Goal: Information Seeking & Learning: Learn about a topic

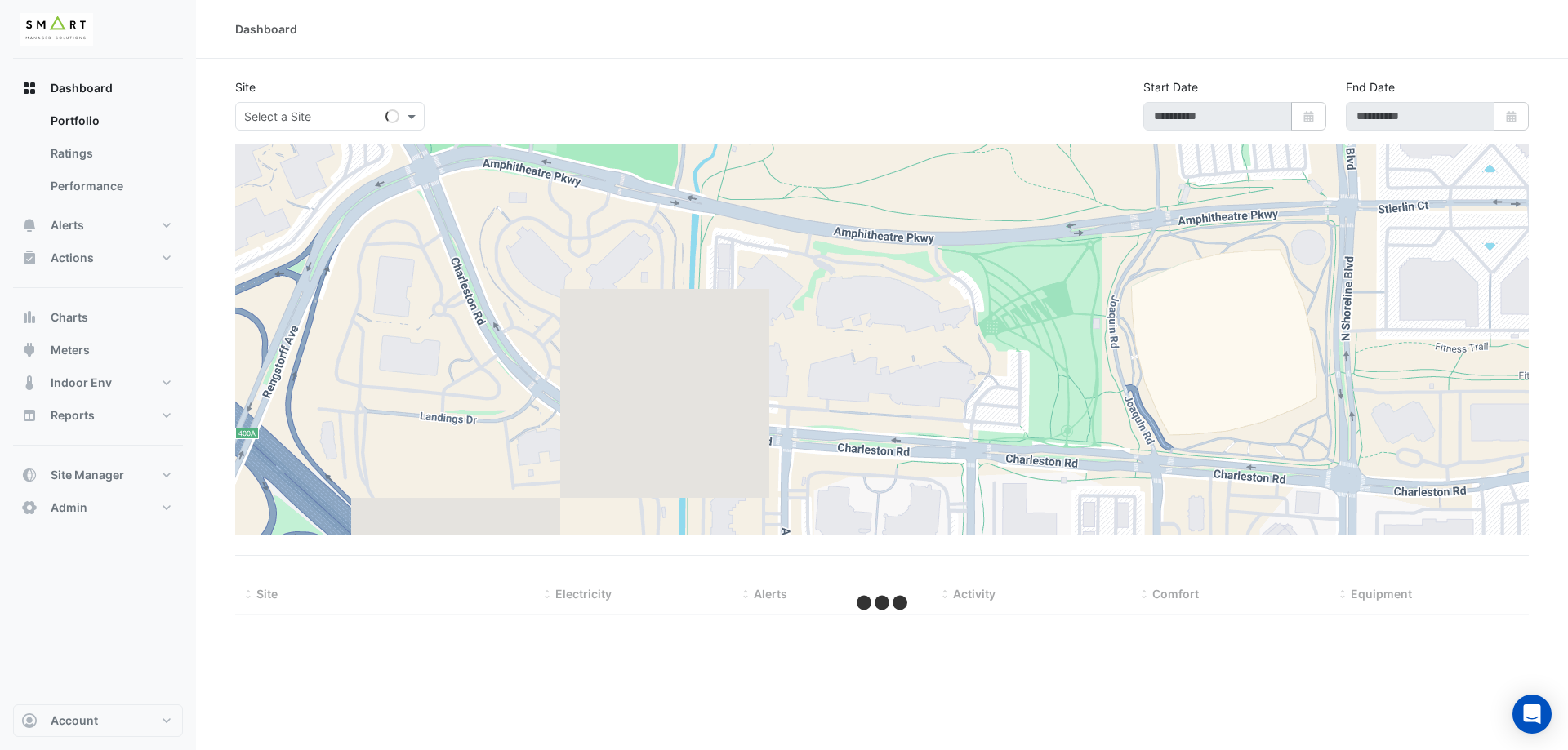
type input "**********"
select select "***"
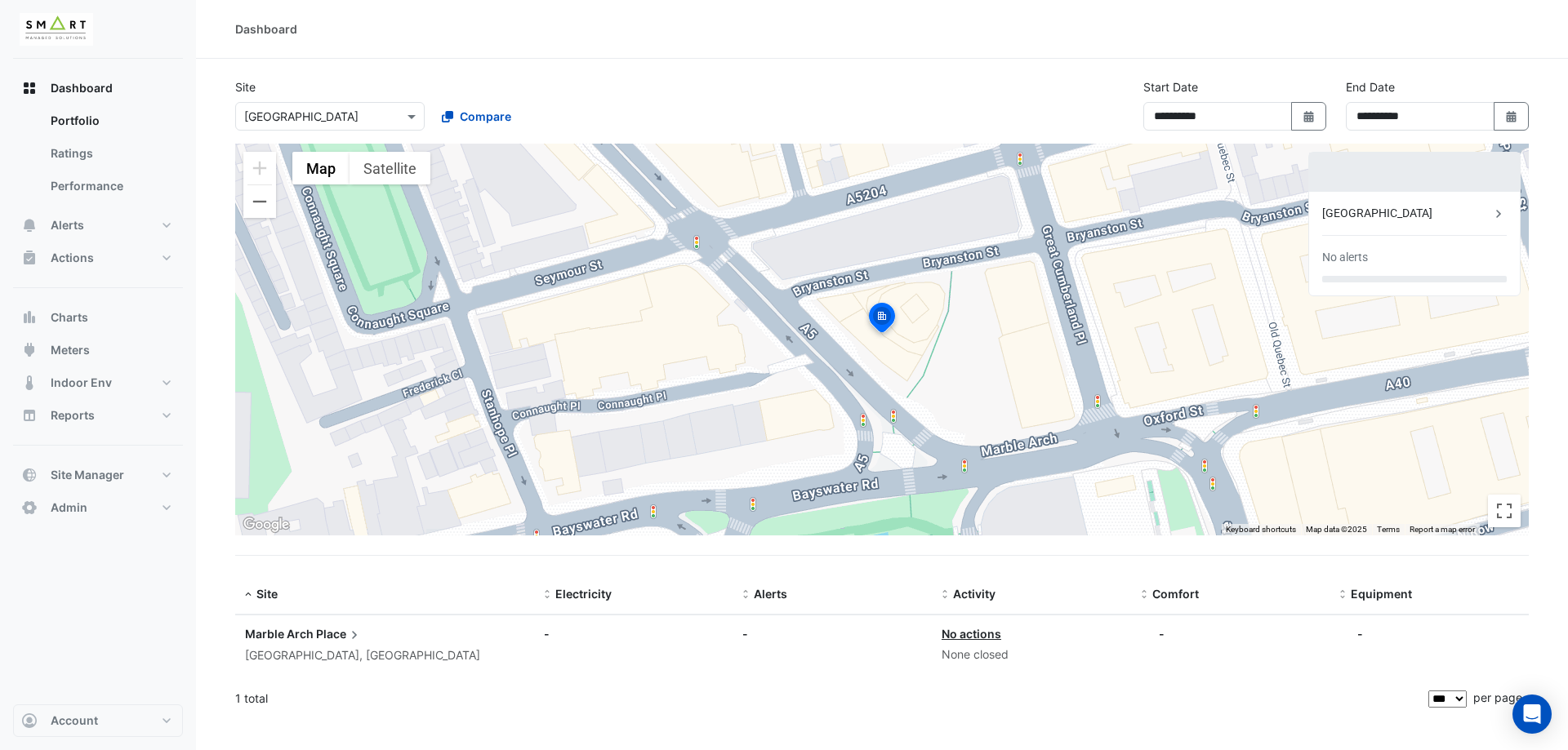
click at [281, 29] on div "Dashboard" at bounding box center [266, 29] width 62 height 17
click at [311, 29] on div "Dashboard" at bounding box center [882, 29] width 1294 height 17
drag, startPoint x: 296, startPoint y: 29, endPoint x: 227, endPoint y: 40, distance: 69.9
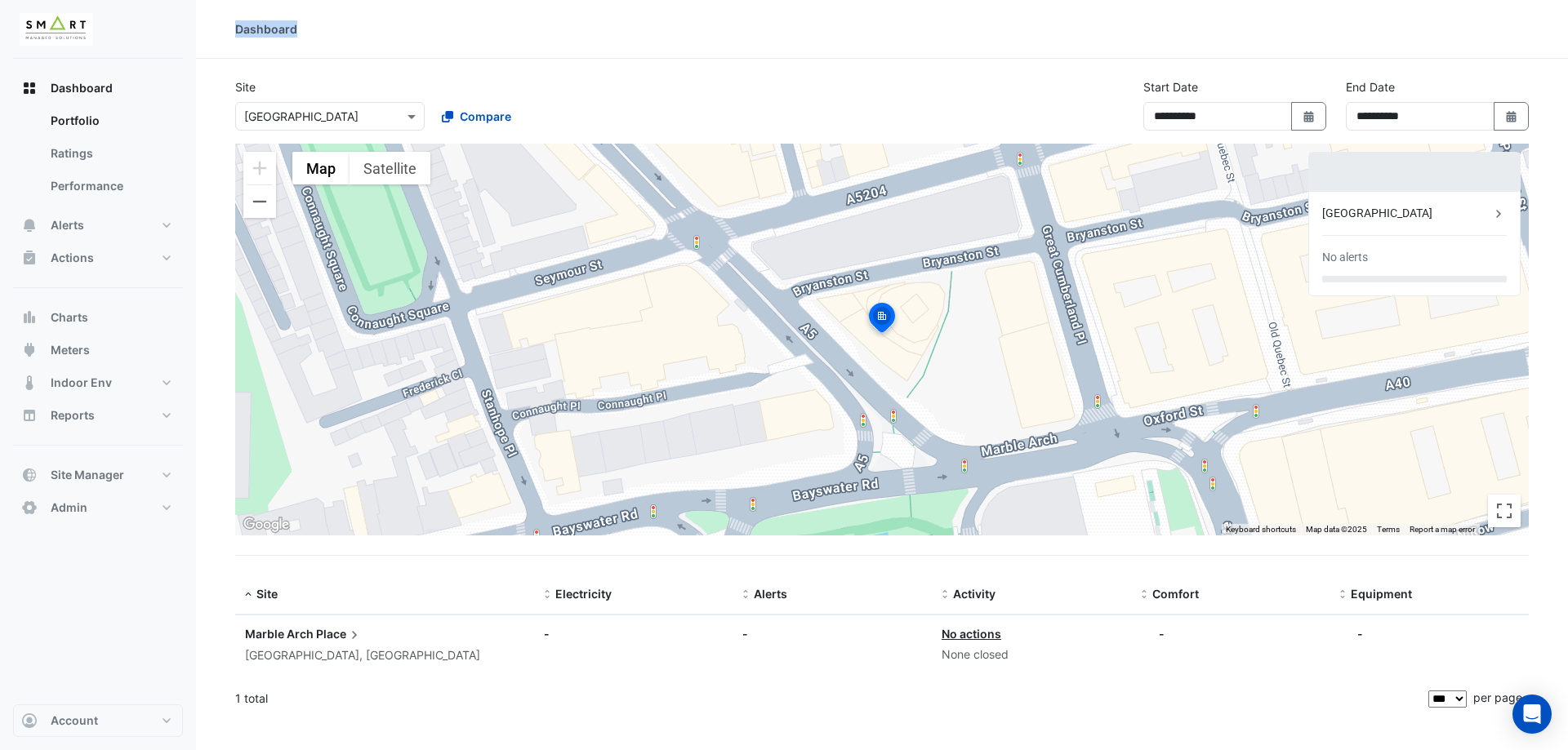
click at [227, 40] on div "Dashboard" at bounding box center [881, 29] width 1372 height 59
click at [248, 43] on div "Dashboard" at bounding box center [881, 29] width 1372 height 59
click at [259, 36] on div "Dashboard" at bounding box center [266, 29] width 62 height 17
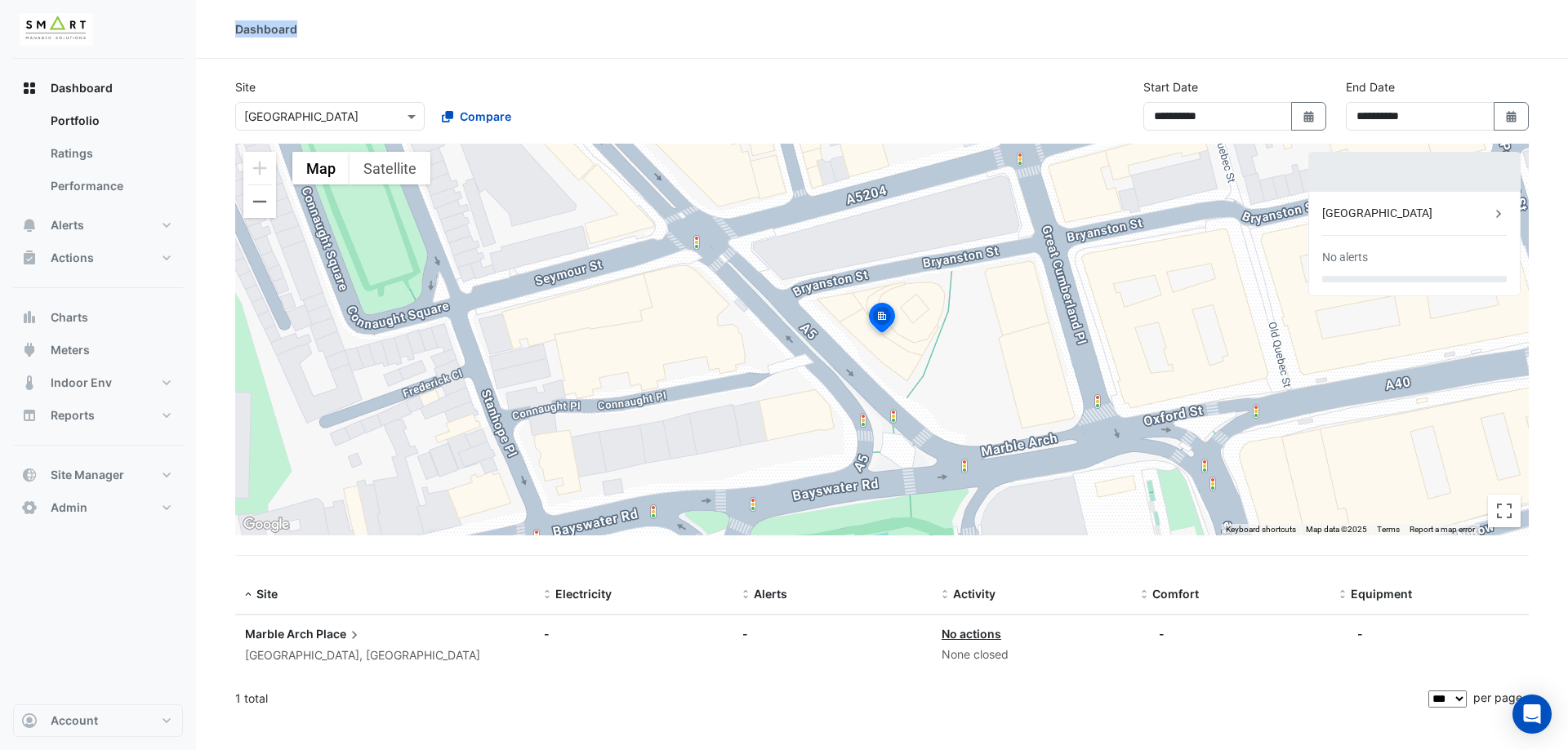
click at [264, 36] on div "Dashboard" at bounding box center [266, 29] width 62 height 17
drag, startPoint x: 294, startPoint y: 29, endPoint x: 203, endPoint y: 30, distance: 91.0
click at [203, 30] on div "Dashboard" at bounding box center [881, 29] width 1372 height 17
click at [411, 131] on div "**********" at bounding box center [882, 111] width 1313 height 66
click at [395, 108] on div at bounding box center [330, 116] width 188 height 18
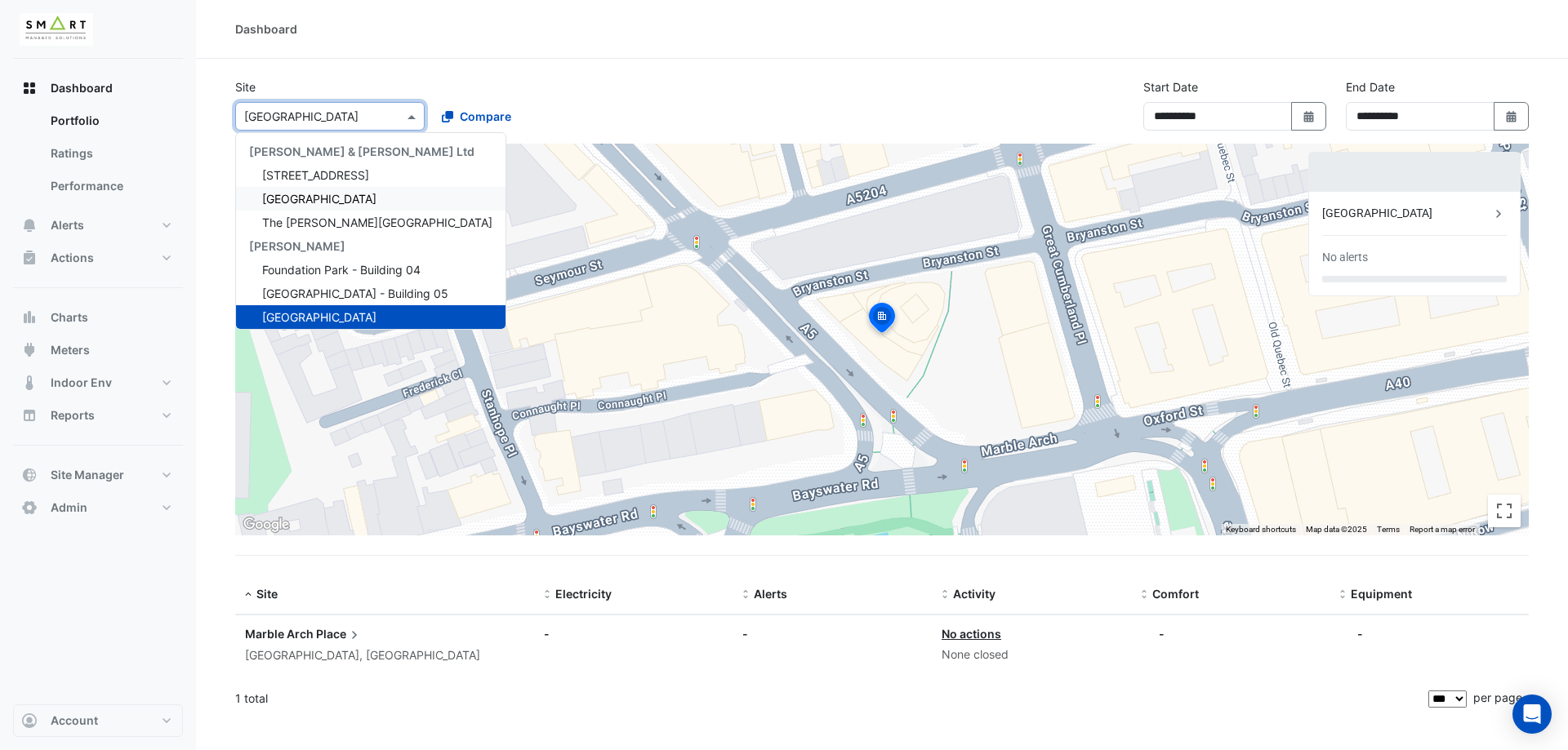
click at [340, 193] on span "[GEOGRAPHIC_DATA]" at bounding box center [319, 199] width 115 height 13
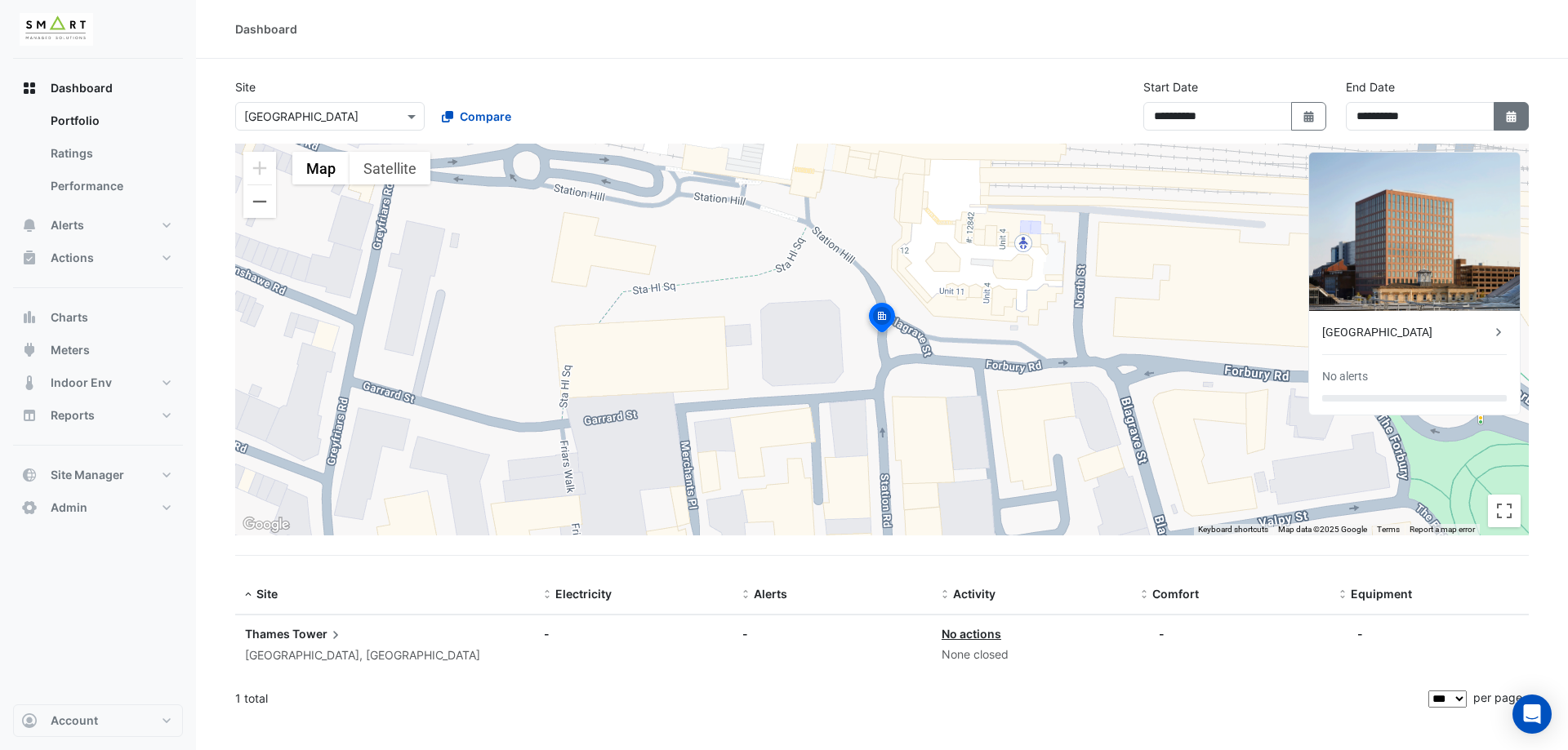
click at [1499, 120] on button "Select Date" at bounding box center [1511, 117] width 36 height 29
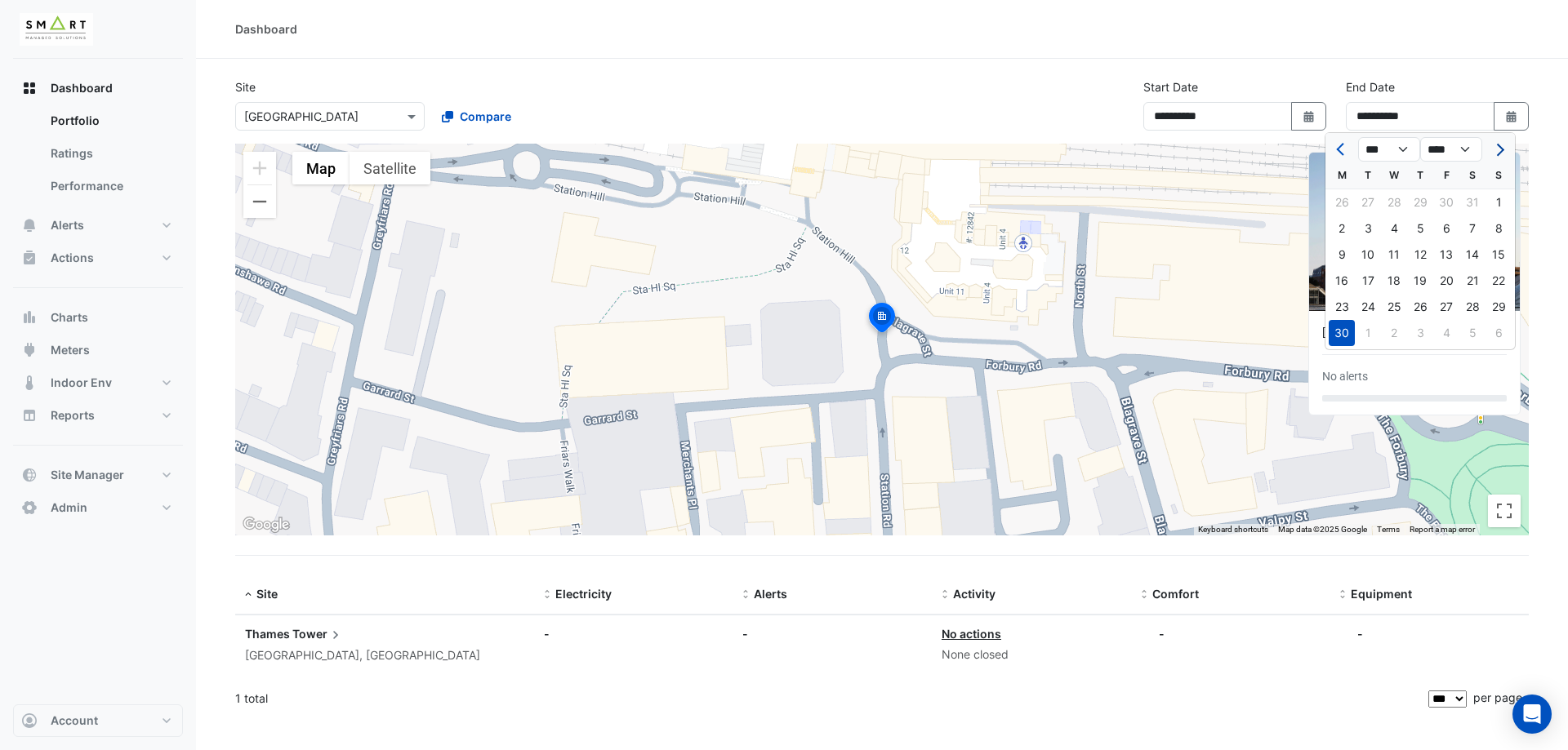
click at [1502, 151] on button "Next month" at bounding box center [1499, 148] width 19 height 26
select select "*"
click at [1449, 196] on div "1" at bounding box center [1446, 202] width 26 height 26
type input "**********"
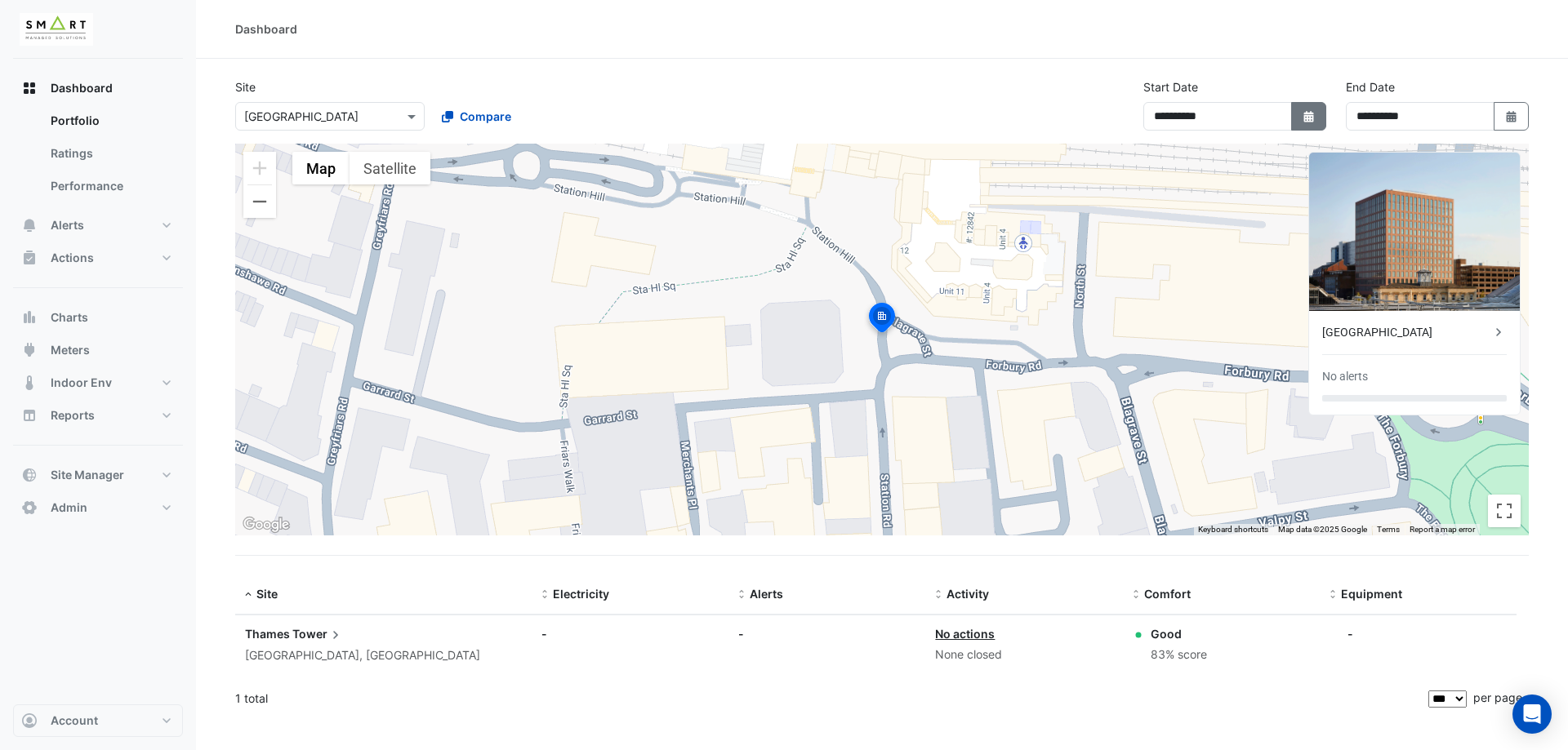
drag, startPoint x: 1305, startPoint y: 111, endPoint x: 1305, endPoint y: 122, distance: 11.0
click at [1305, 111] on icon "Select Date" at bounding box center [1309, 117] width 14 height 12
select select "*"
select select "****"
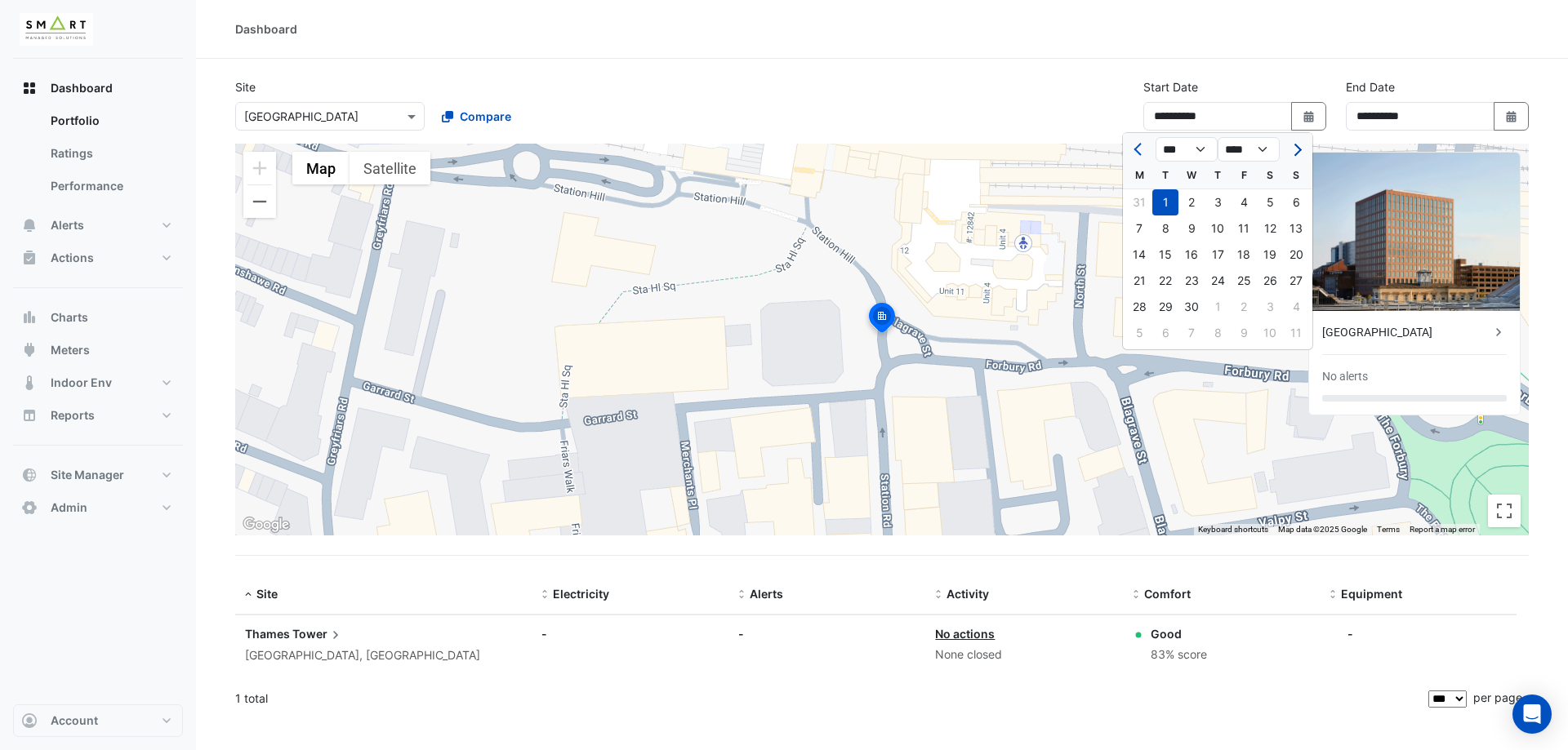
click at [1294, 150] on span "Next month" at bounding box center [1295, 149] width 13 height 13
select select "*"
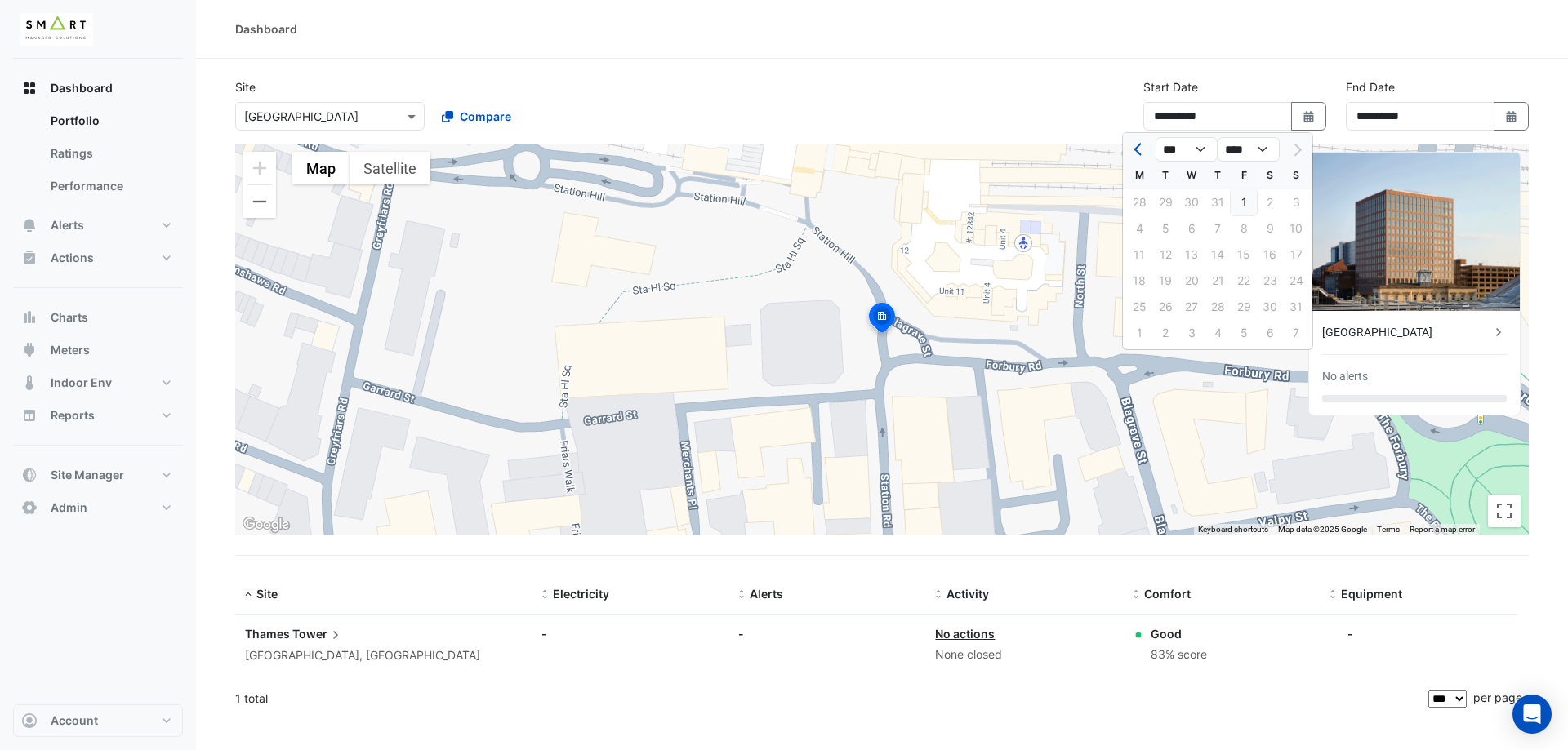
click at [1244, 203] on div "1" at bounding box center [1243, 202] width 26 height 26
type input "**********"
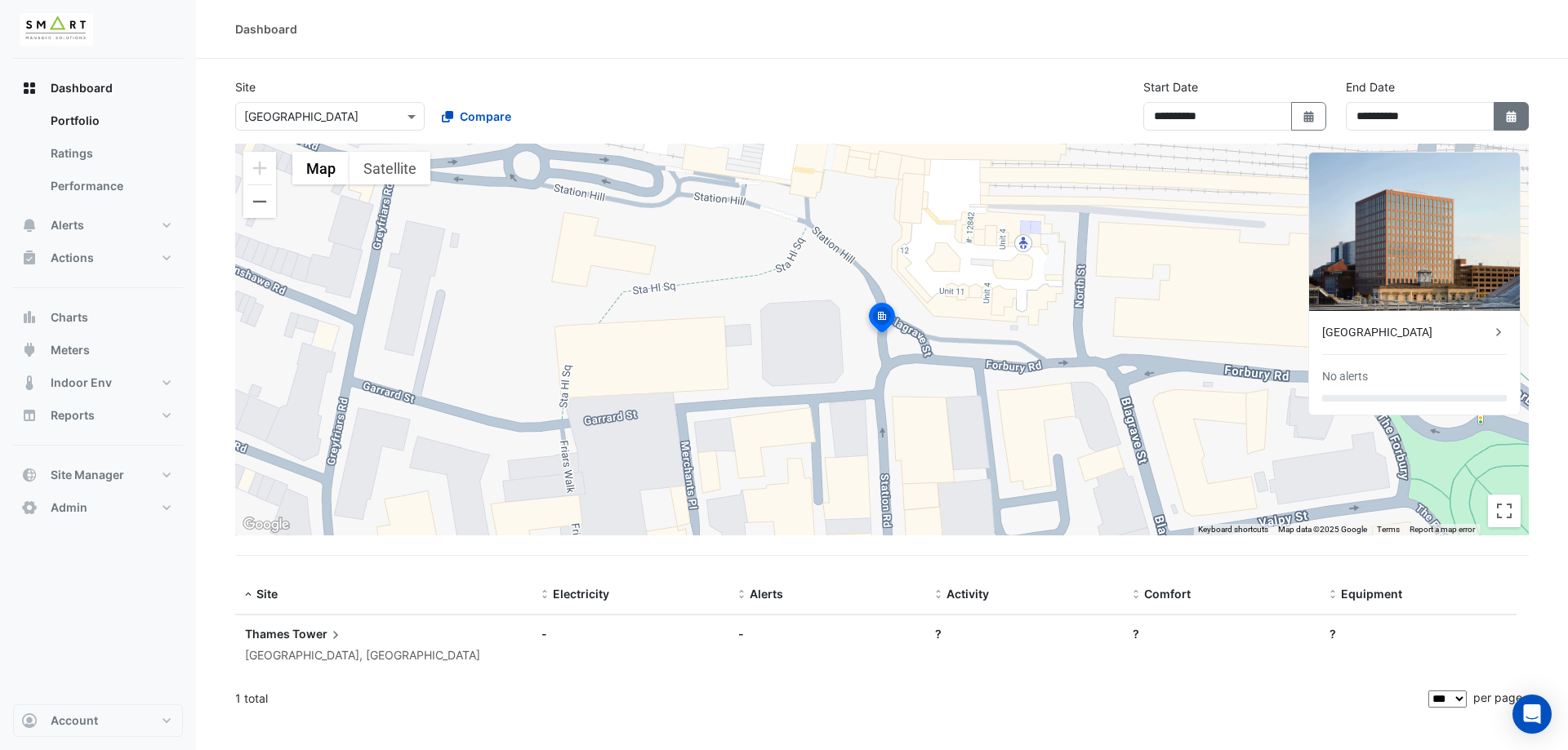
click at [1520, 125] on button "Select Date" at bounding box center [1511, 117] width 36 height 29
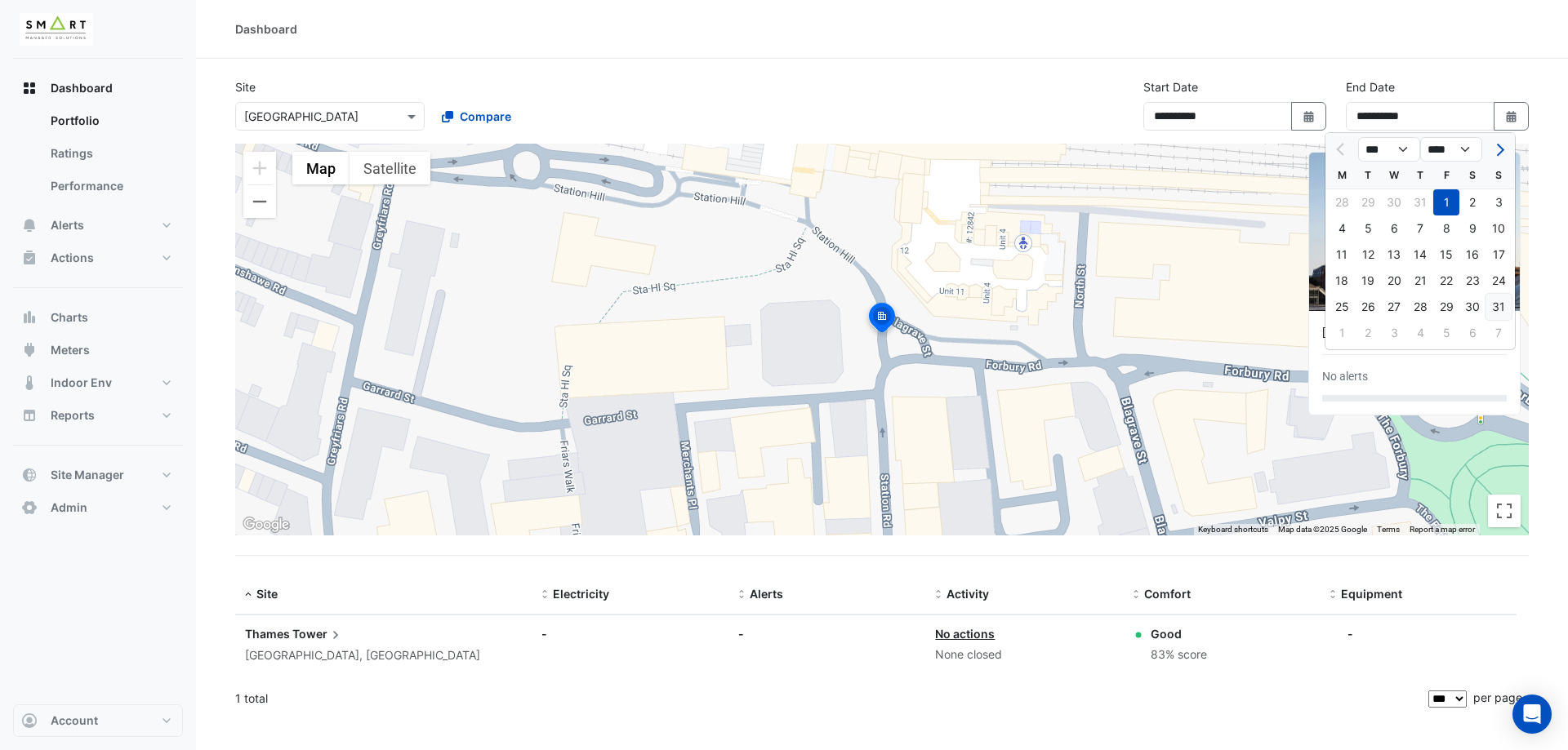
click at [1491, 307] on div "31" at bounding box center [1499, 307] width 26 height 26
type input "**********"
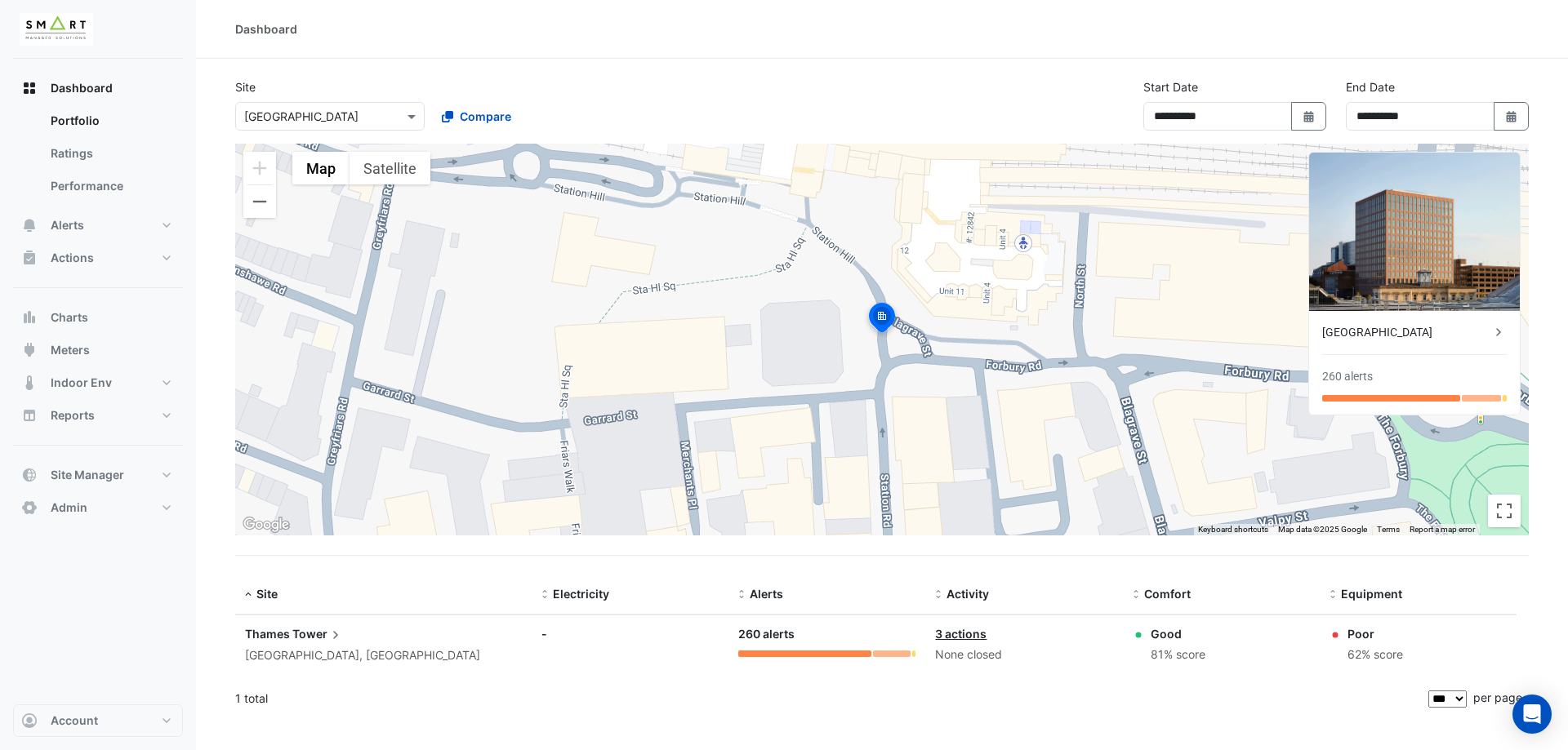
click at [1422, 325] on div "[GEOGRAPHIC_DATA]" at bounding box center [1406, 333] width 168 height 17
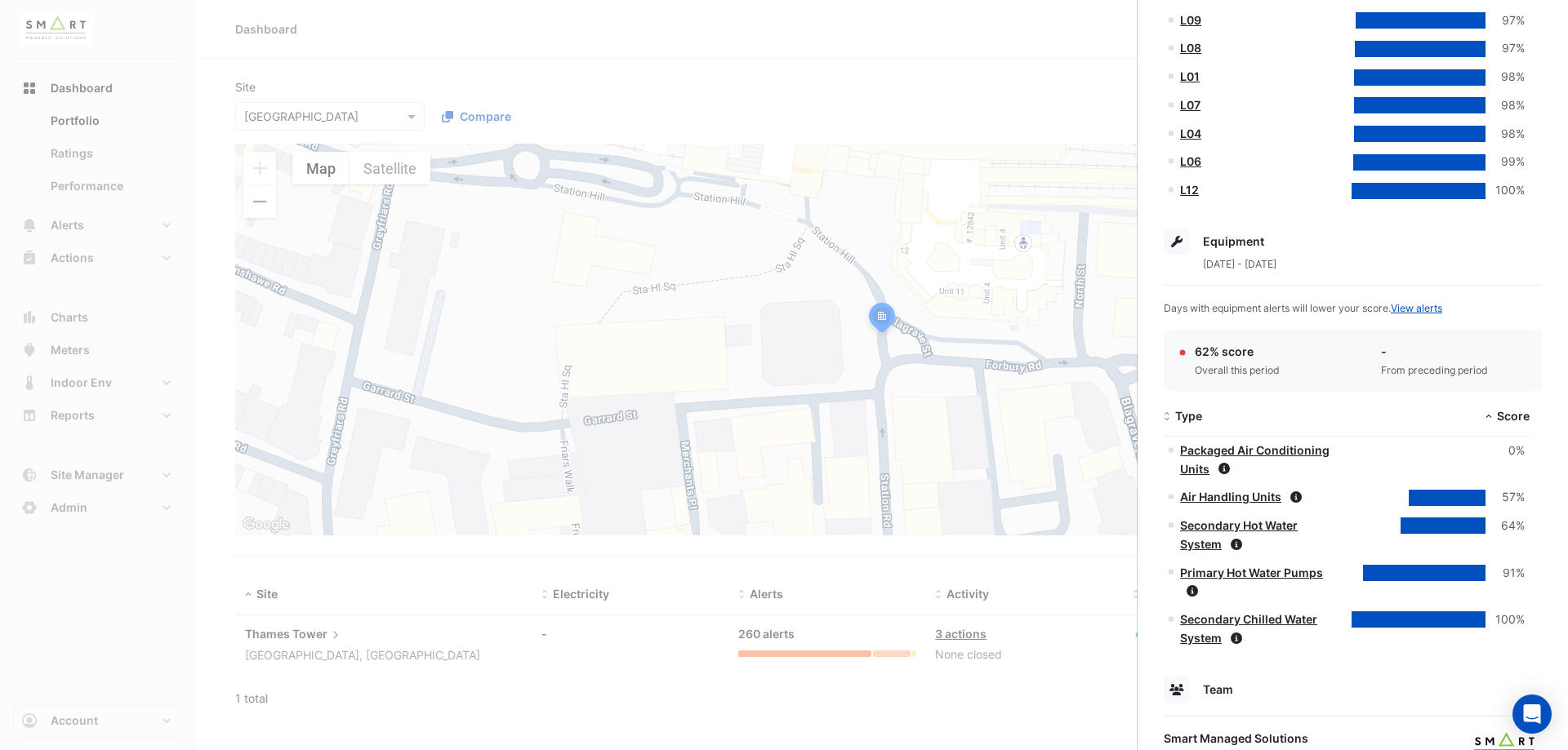
scroll to position [803, 0]
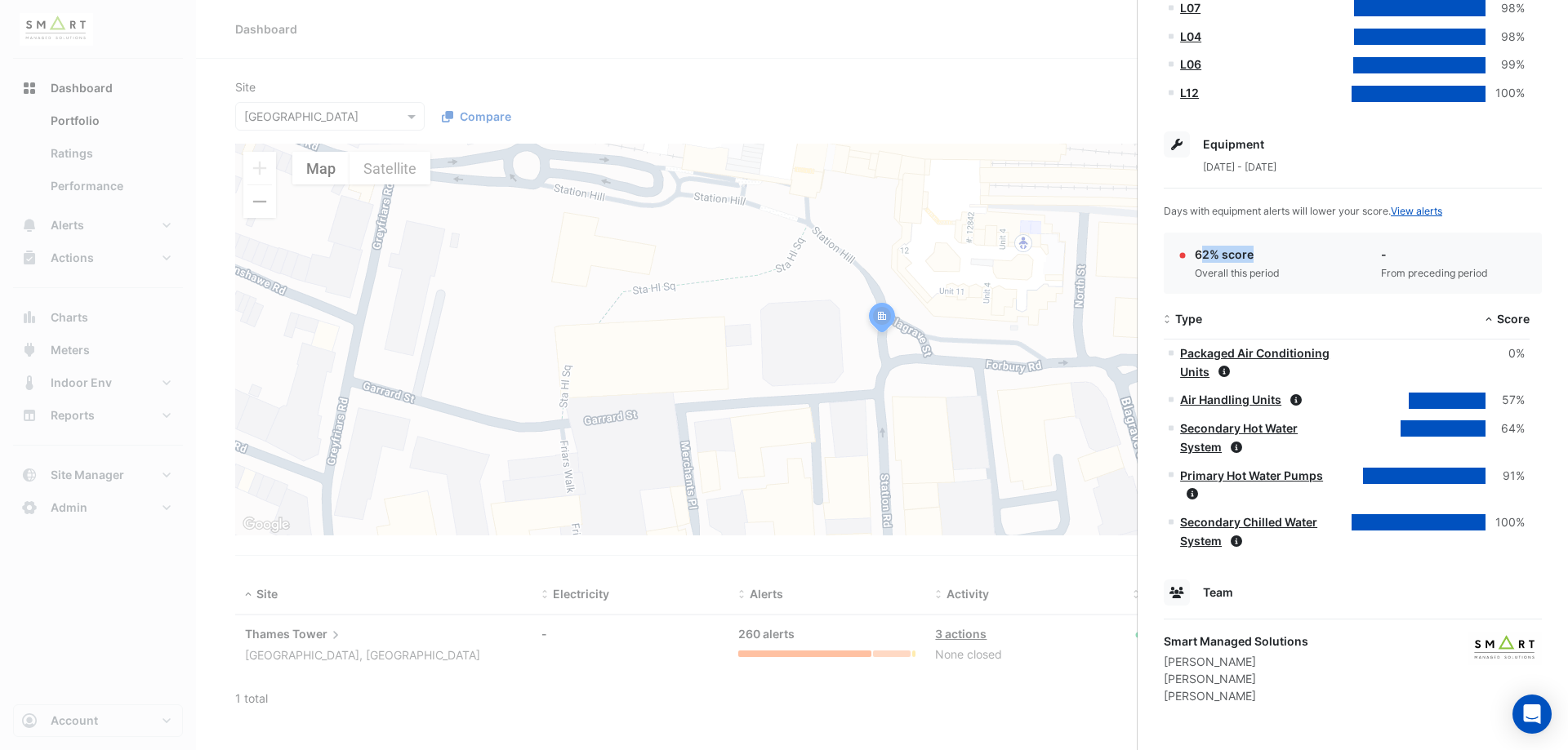
drag, startPoint x: 1199, startPoint y: 254, endPoint x: 1257, endPoint y: 254, distance: 58.0
click at [1257, 254] on div "62% score" at bounding box center [1237, 254] width 85 height 17
click at [1257, 270] on div "Overall this period" at bounding box center [1237, 273] width 85 height 14
drag, startPoint x: 1516, startPoint y: 356, endPoint x: 1502, endPoint y: 355, distance: 14.0
click at [1502, 355] on div "0%" at bounding box center [1505, 353] width 40 height 18
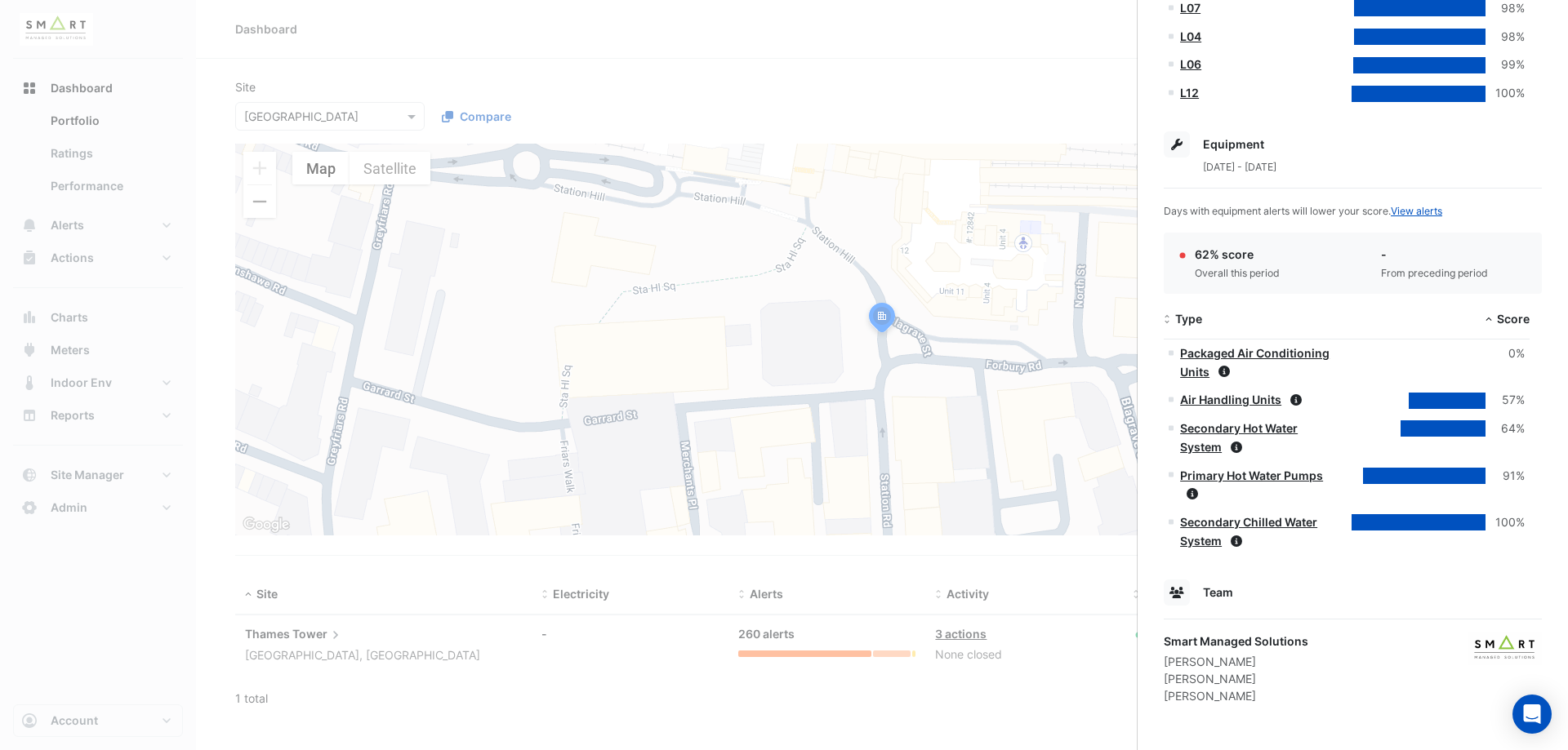
click at [1524, 428] on div "64%" at bounding box center [1505, 428] width 40 height 18
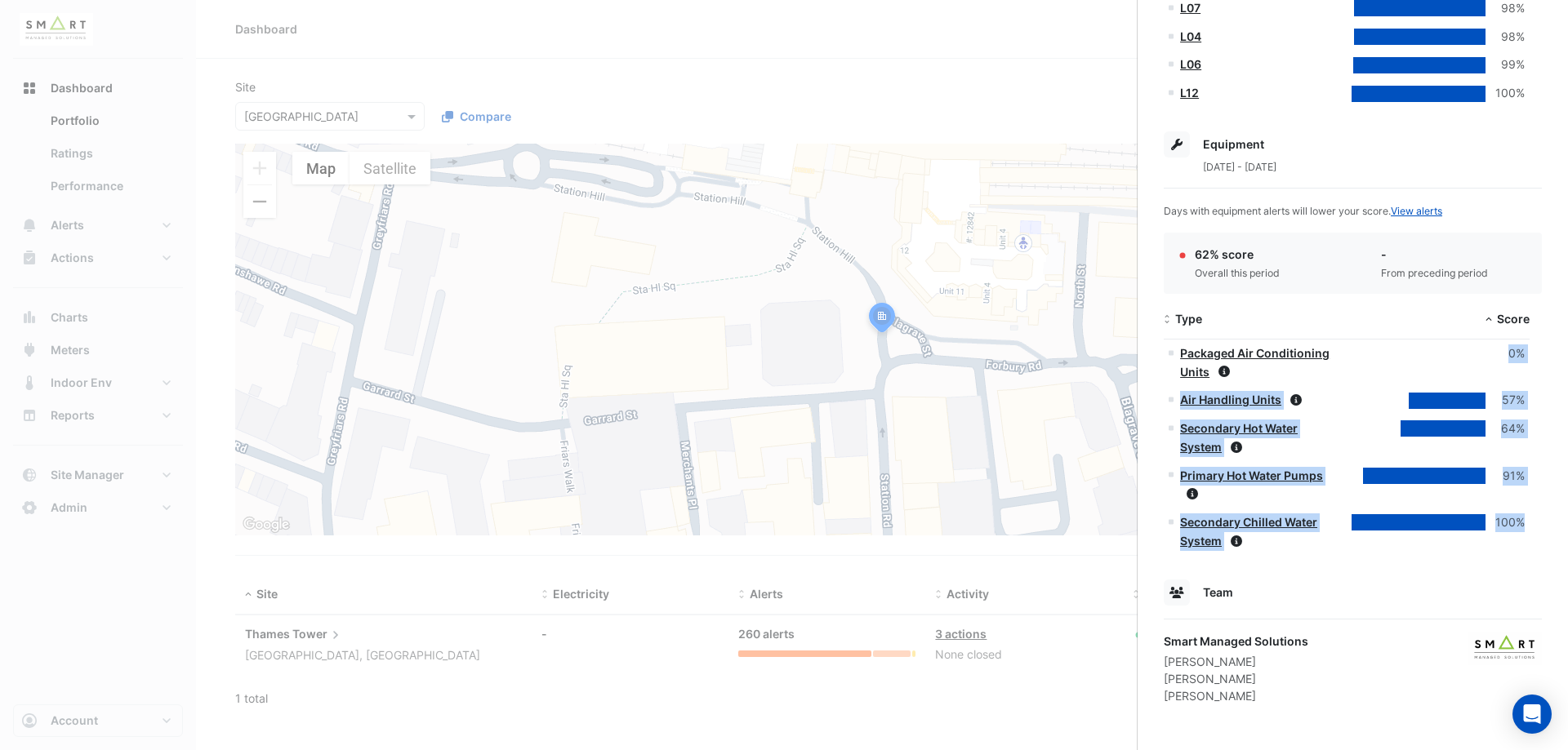
drag, startPoint x: 1505, startPoint y: 351, endPoint x: 1527, endPoint y: 526, distance: 176.4
click at [1527, 526] on datatable-scroller "Packaged Air Conditioning Units 0% Air Handling Units 57% Secondary Hot Water S…" at bounding box center [1346, 447] width 365 height 216
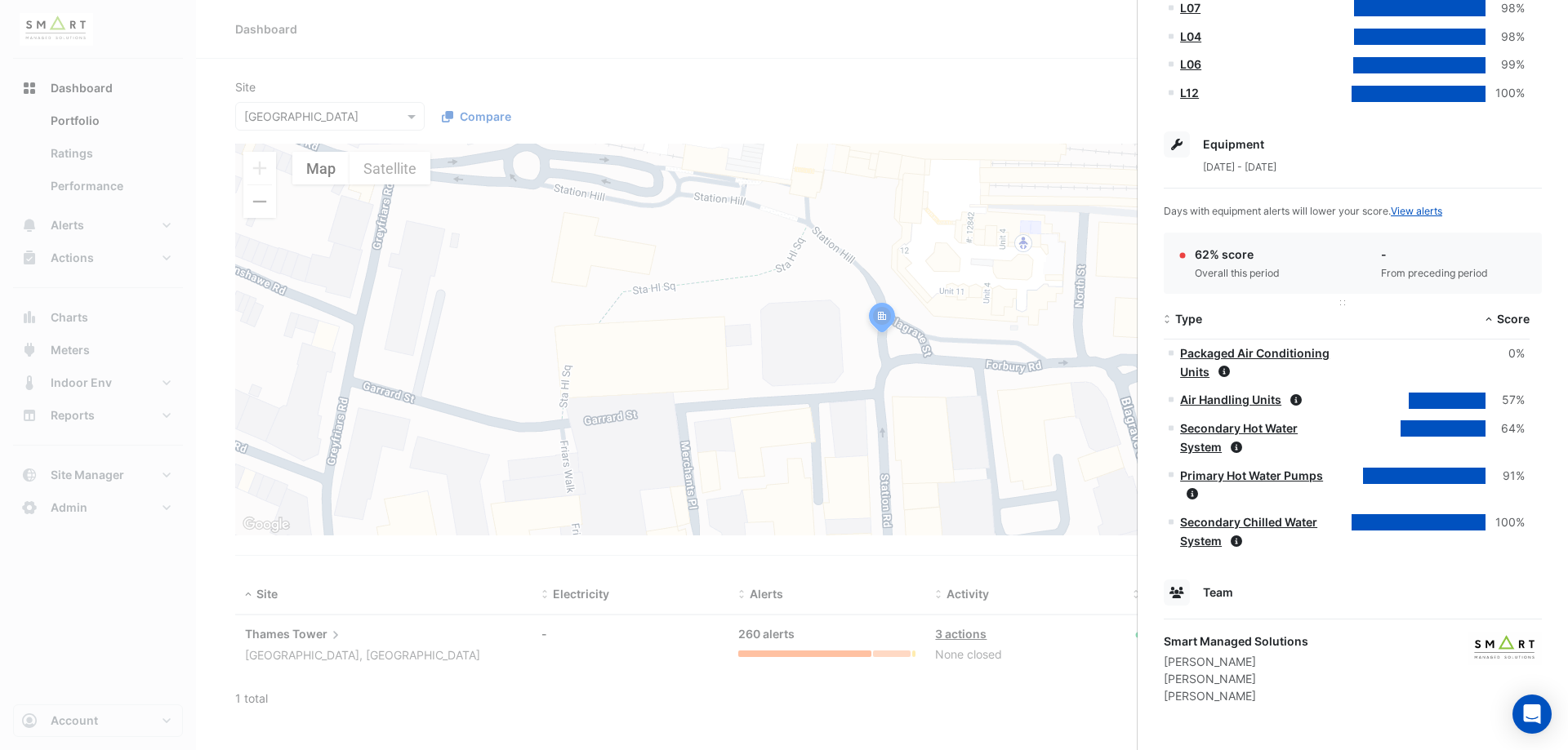
click at [1315, 309] on datatable-header-cell "Type" at bounding box center [1256, 320] width 183 height 40
drag, startPoint x: 1231, startPoint y: 211, endPoint x: 1320, endPoint y: 213, distance: 89.0
click at [1320, 213] on span "Days with equipment alerts will lower your score. View alerts" at bounding box center [1303, 211] width 279 height 13
click at [1320, 222] on div "Station Rd., [GEOGRAPHIC_DATA], [GEOGRAPHIC_DATA] Monitoring Total sensors 10,2…" at bounding box center [1353, 3] width 430 height 1496
click at [932, 96] on ngb-offcanvas-backdrop at bounding box center [784, 375] width 1568 height 750
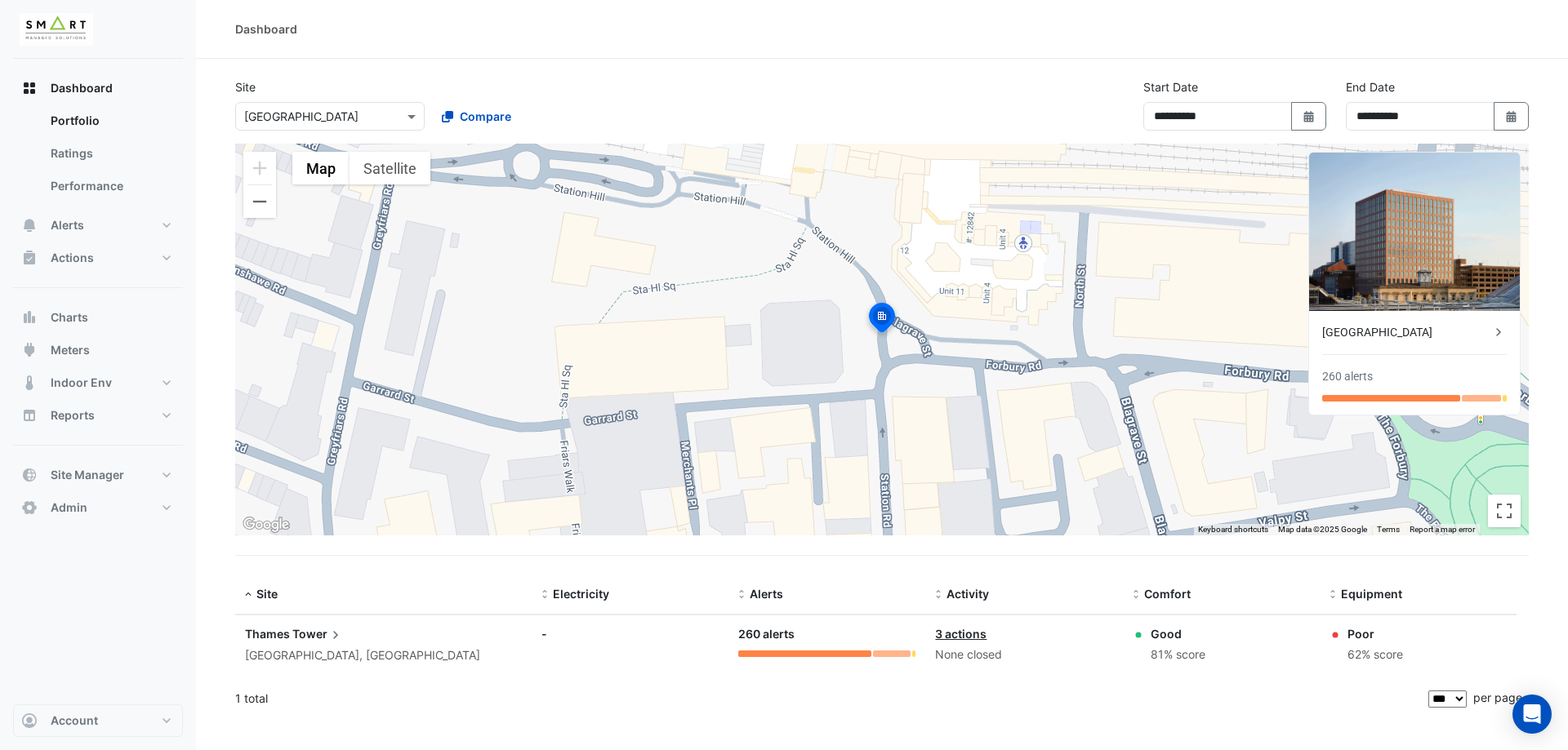
click at [1380, 334] on div "[GEOGRAPHIC_DATA]" at bounding box center [1406, 333] width 168 height 17
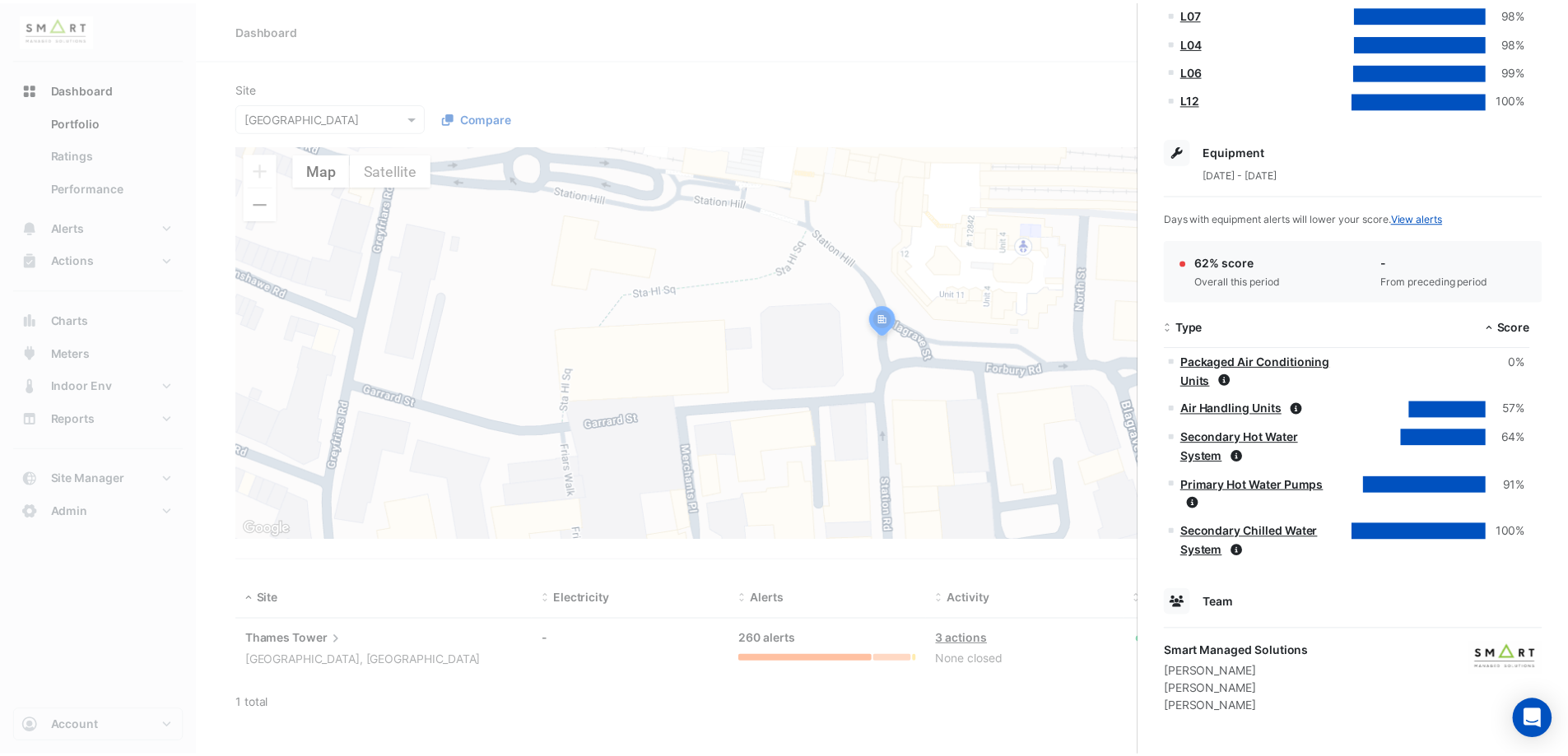
scroll to position [809, 0]
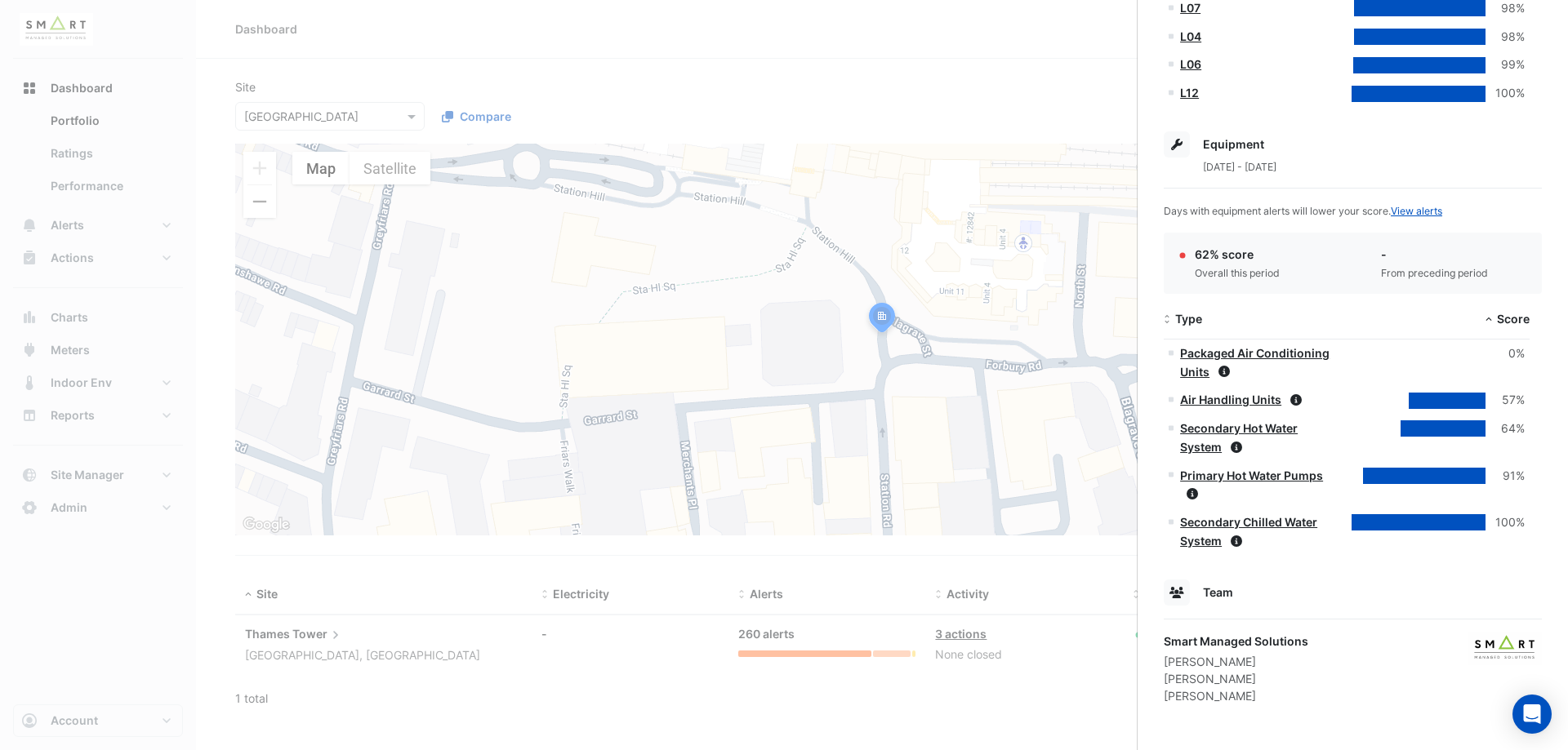
click at [520, 33] on ngb-offcanvas-backdrop at bounding box center [784, 375] width 1568 height 750
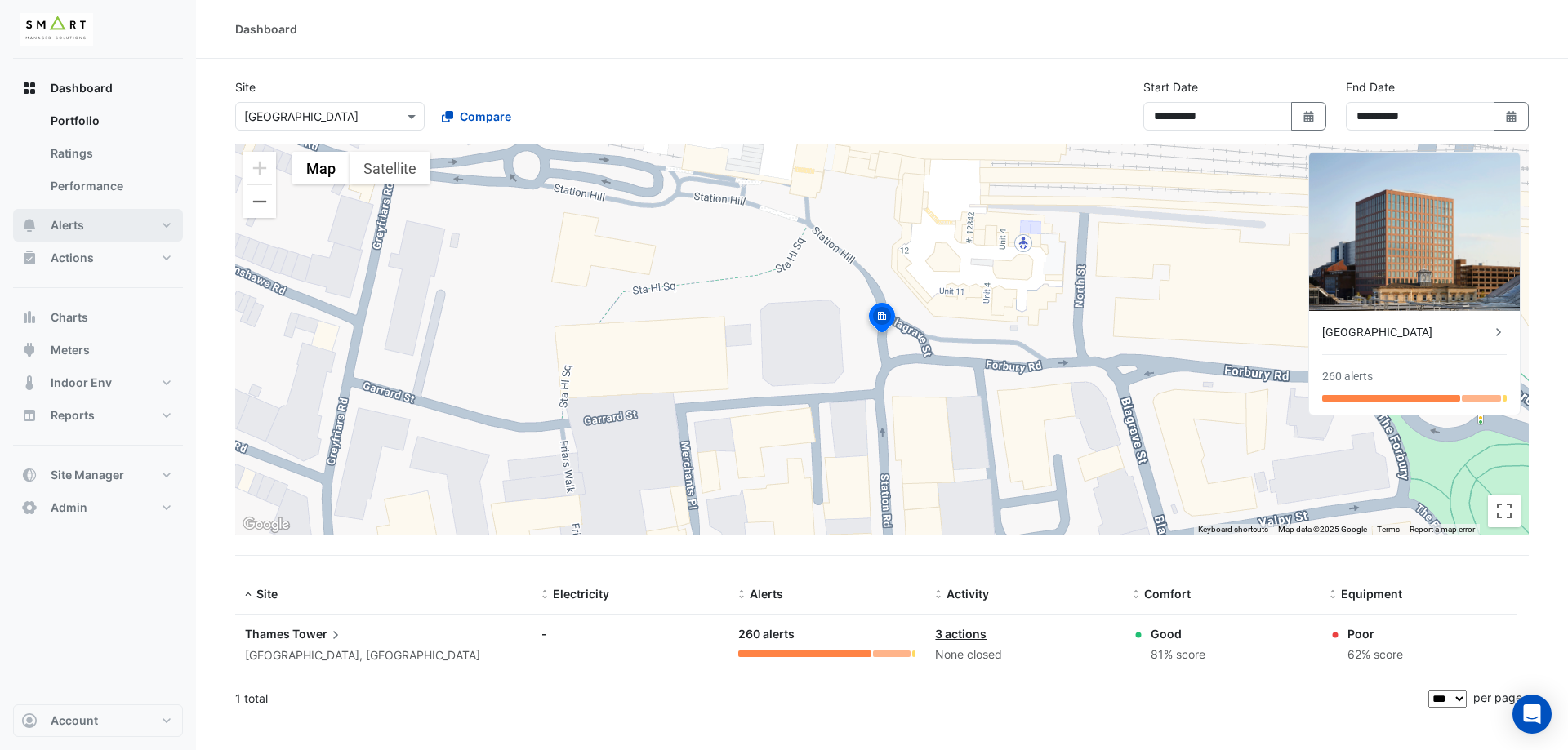
click at [98, 210] on button "Alerts" at bounding box center [98, 226] width 170 height 33
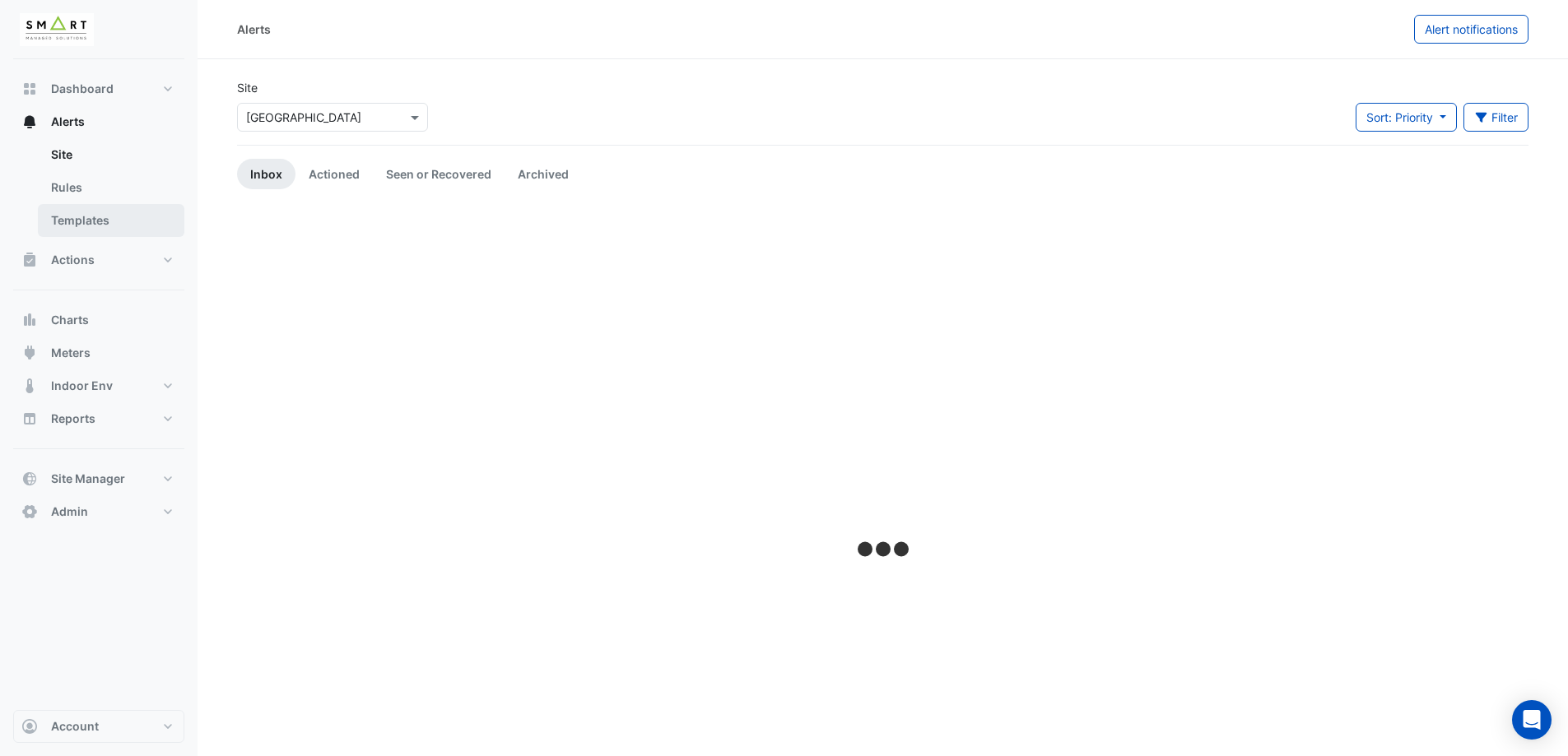
click at [104, 223] on link "Templates" at bounding box center [111, 221] width 147 height 33
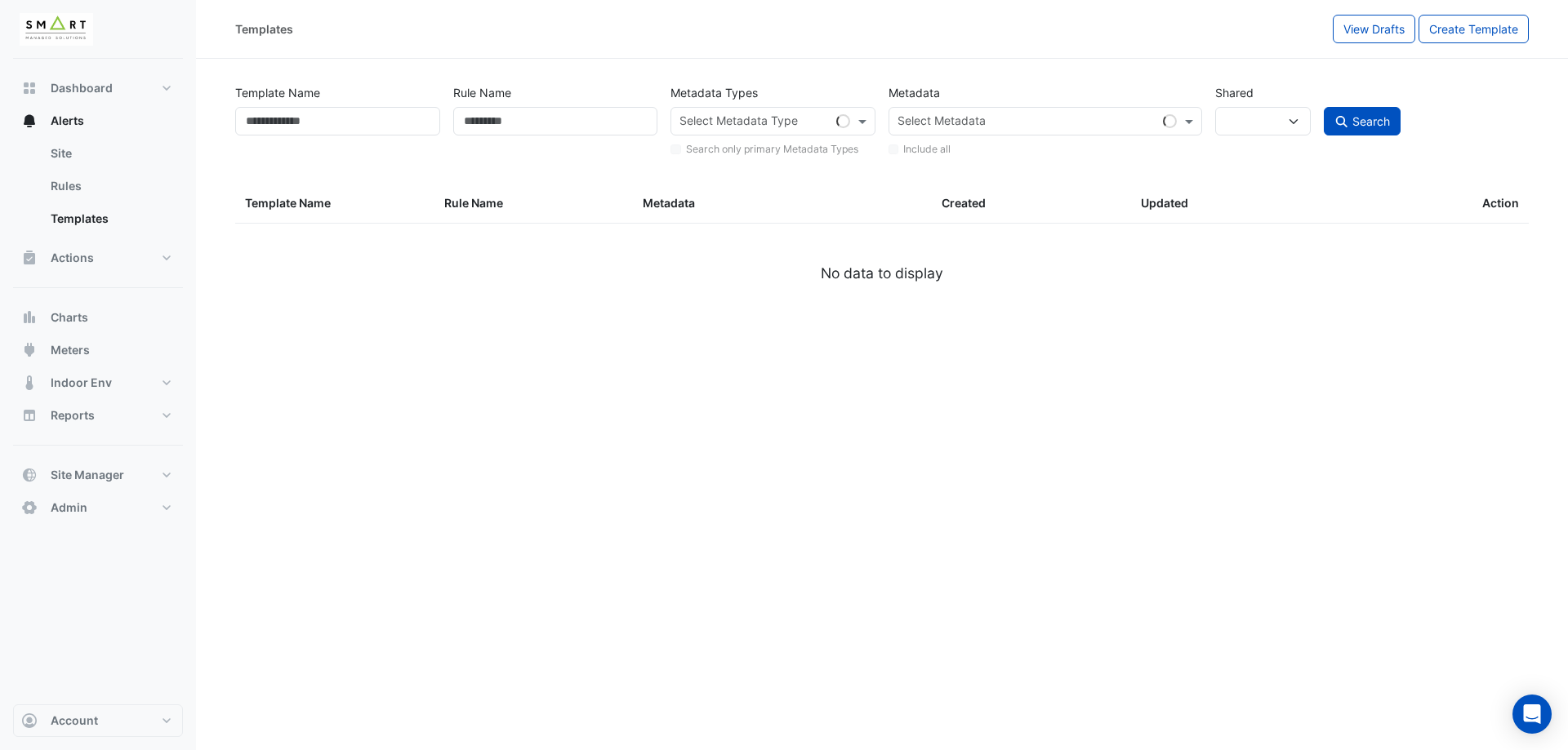
select select
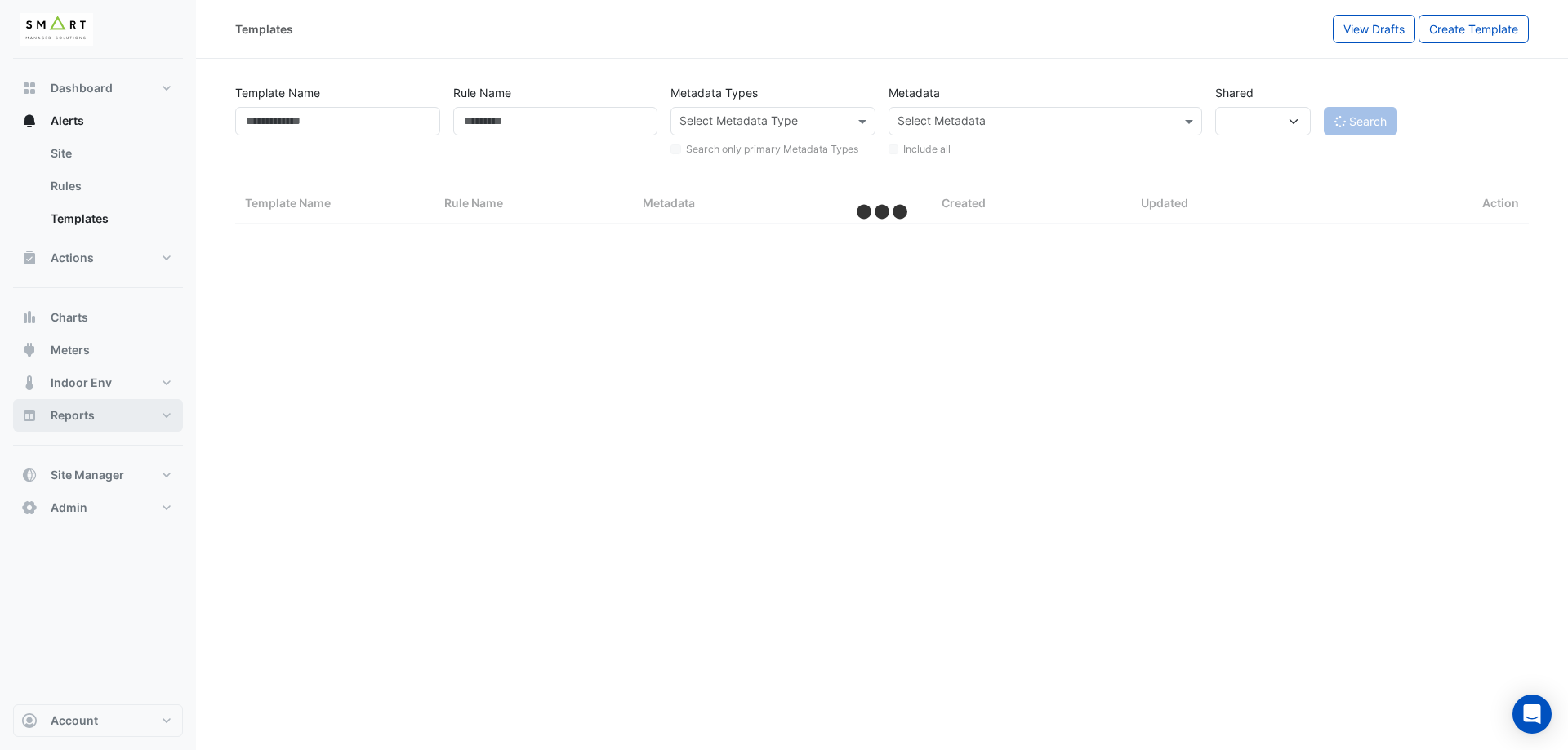
select select "***"
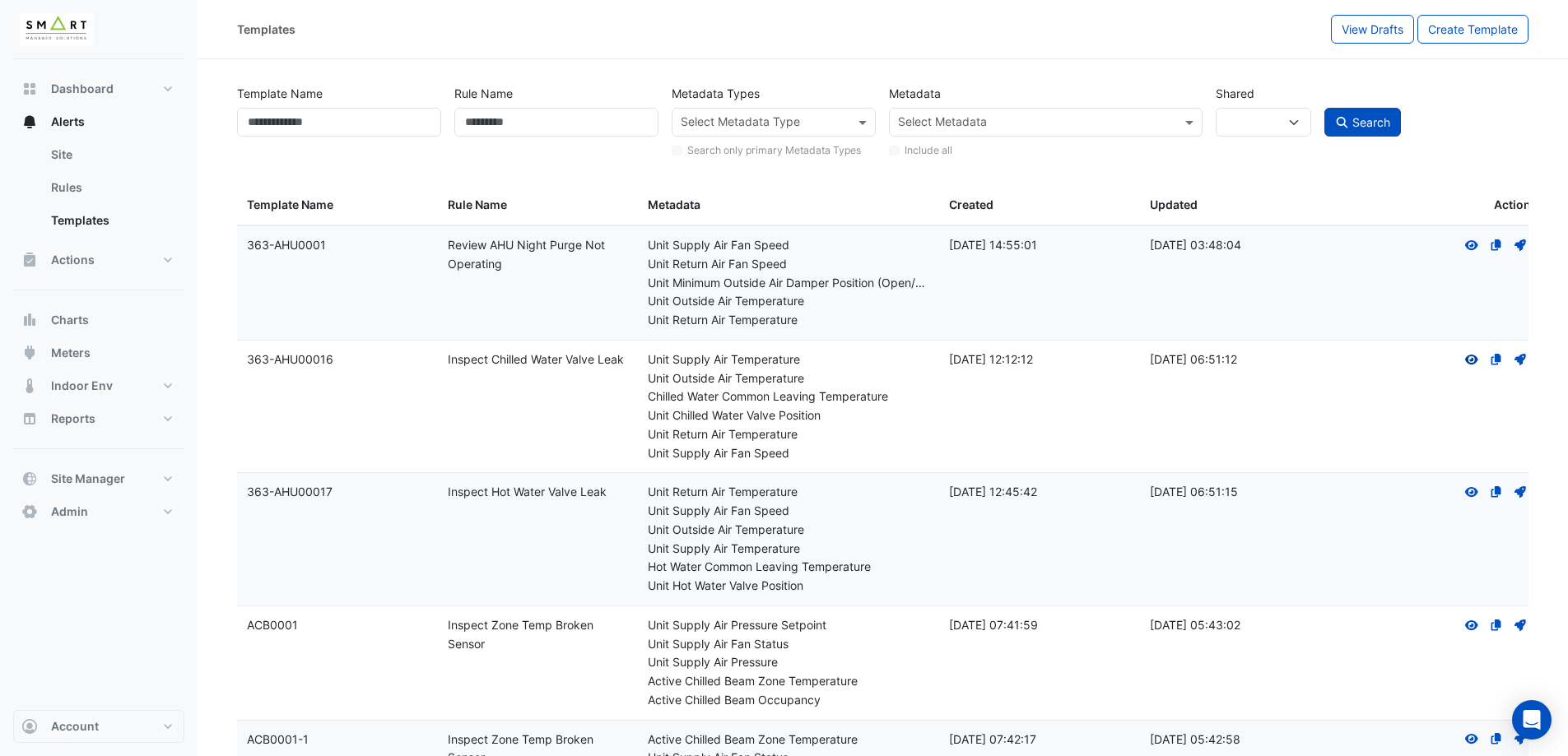
click at [1472, 357] on icon "View" at bounding box center [1471, 360] width 15 height 12
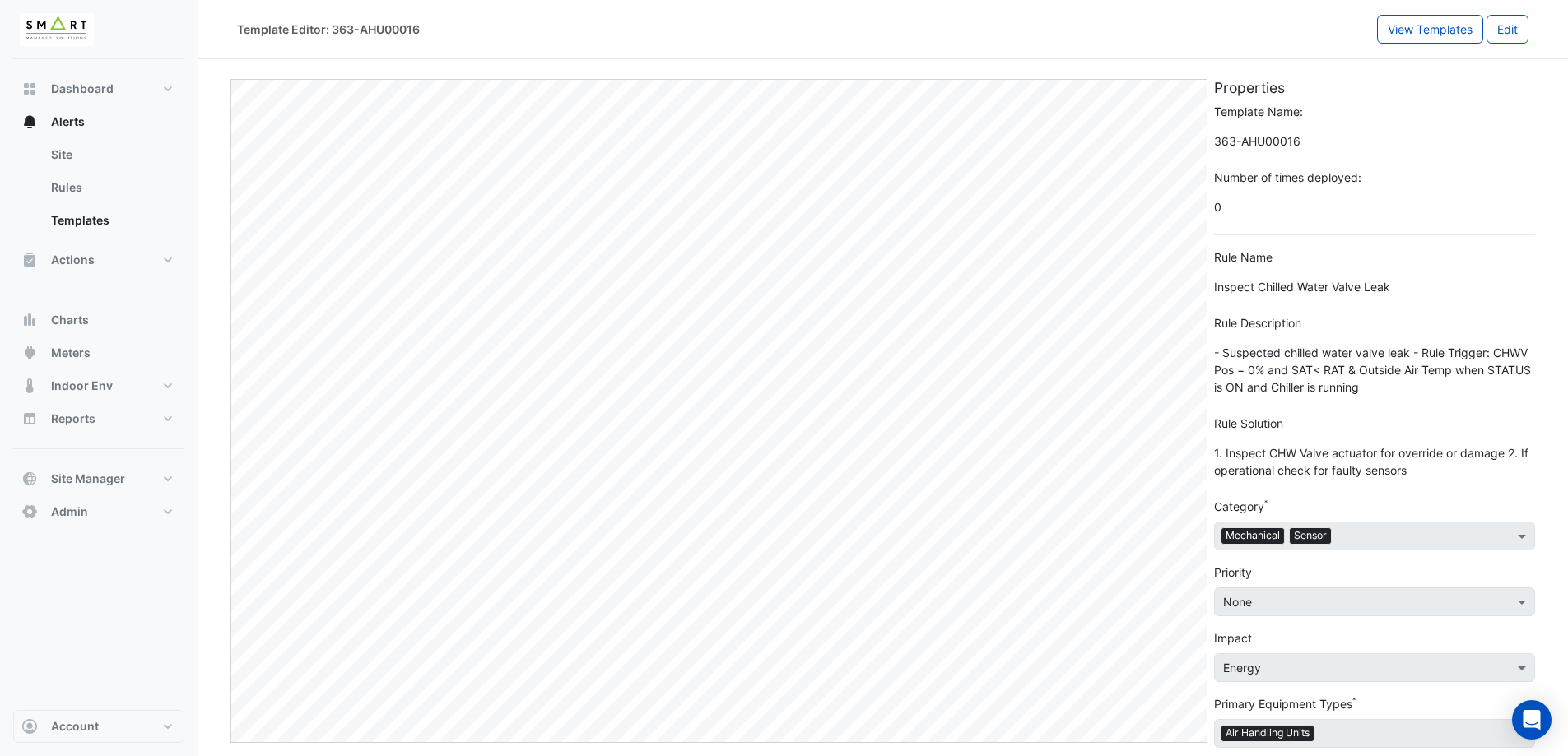
scroll to position [83, 0]
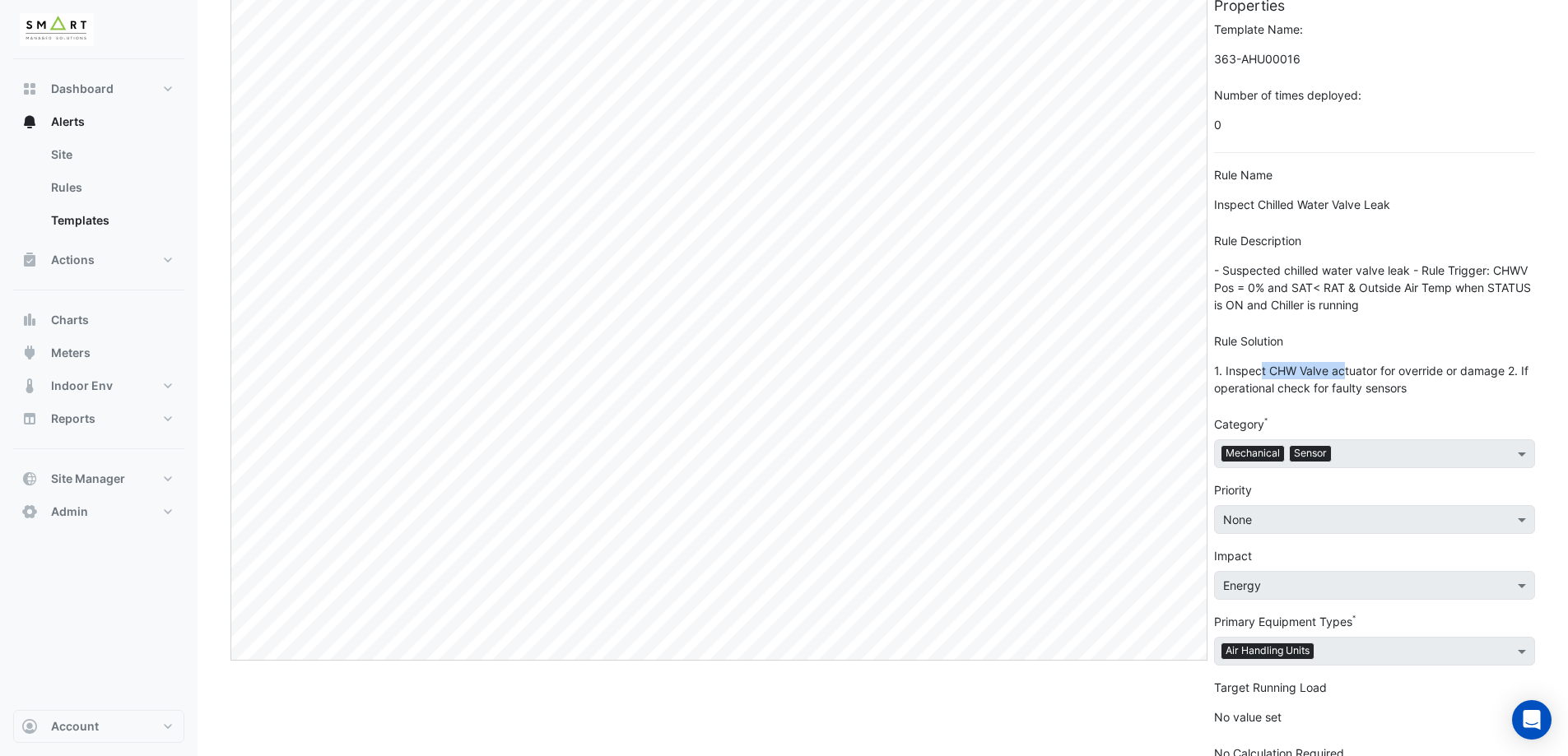
drag, startPoint x: 1261, startPoint y: 369, endPoint x: 1345, endPoint y: 371, distance: 84.0
click at [1345, 371] on span "1. Inspect CHW Valve actuator for override or damage 2. If operational check fo…" at bounding box center [1374, 379] width 321 height 46
click at [1403, 384] on span "1. Inspect CHW Valve actuator for override or damage 2. If operational check fo…" at bounding box center [1374, 379] width 321 height 46
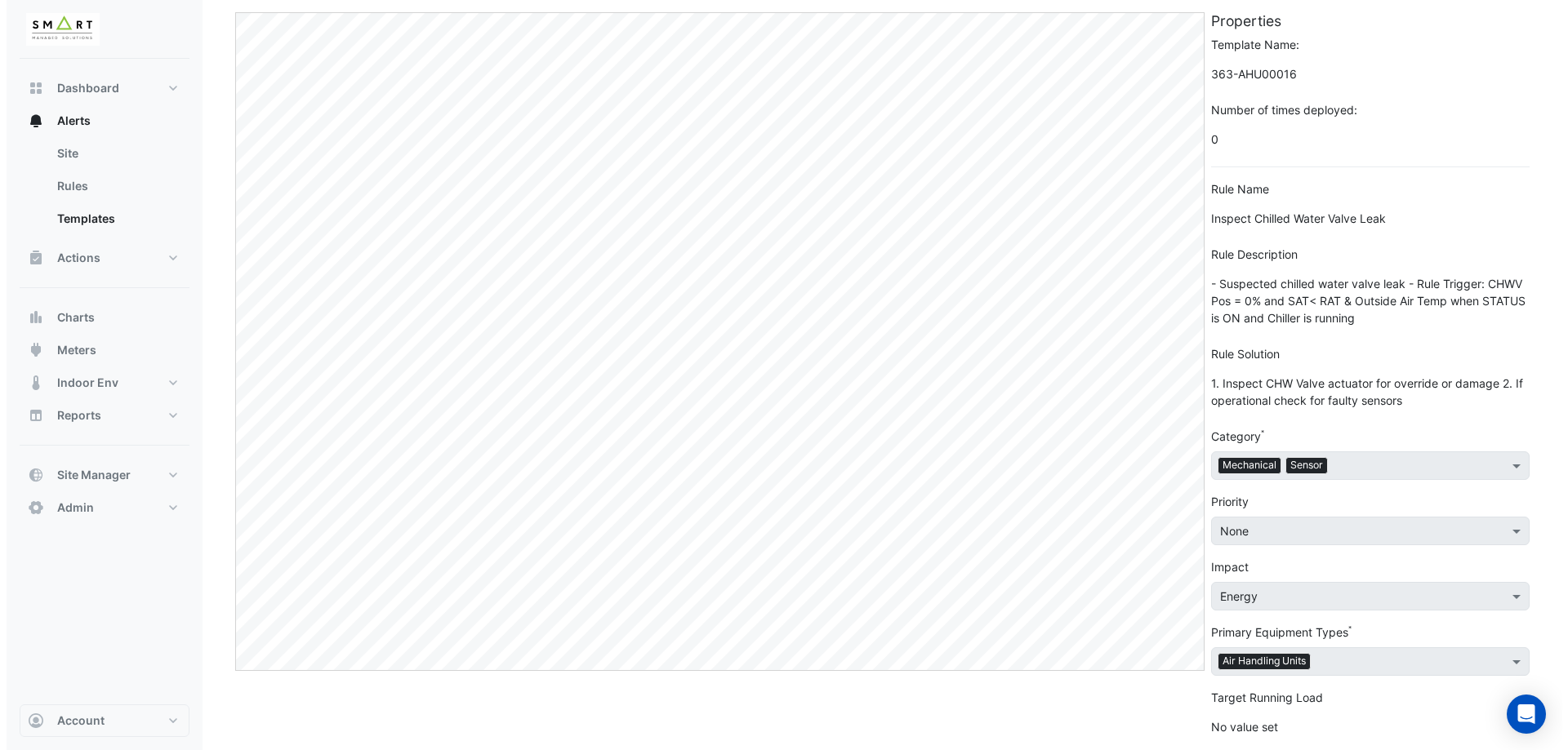
scroll to position [0, 0]
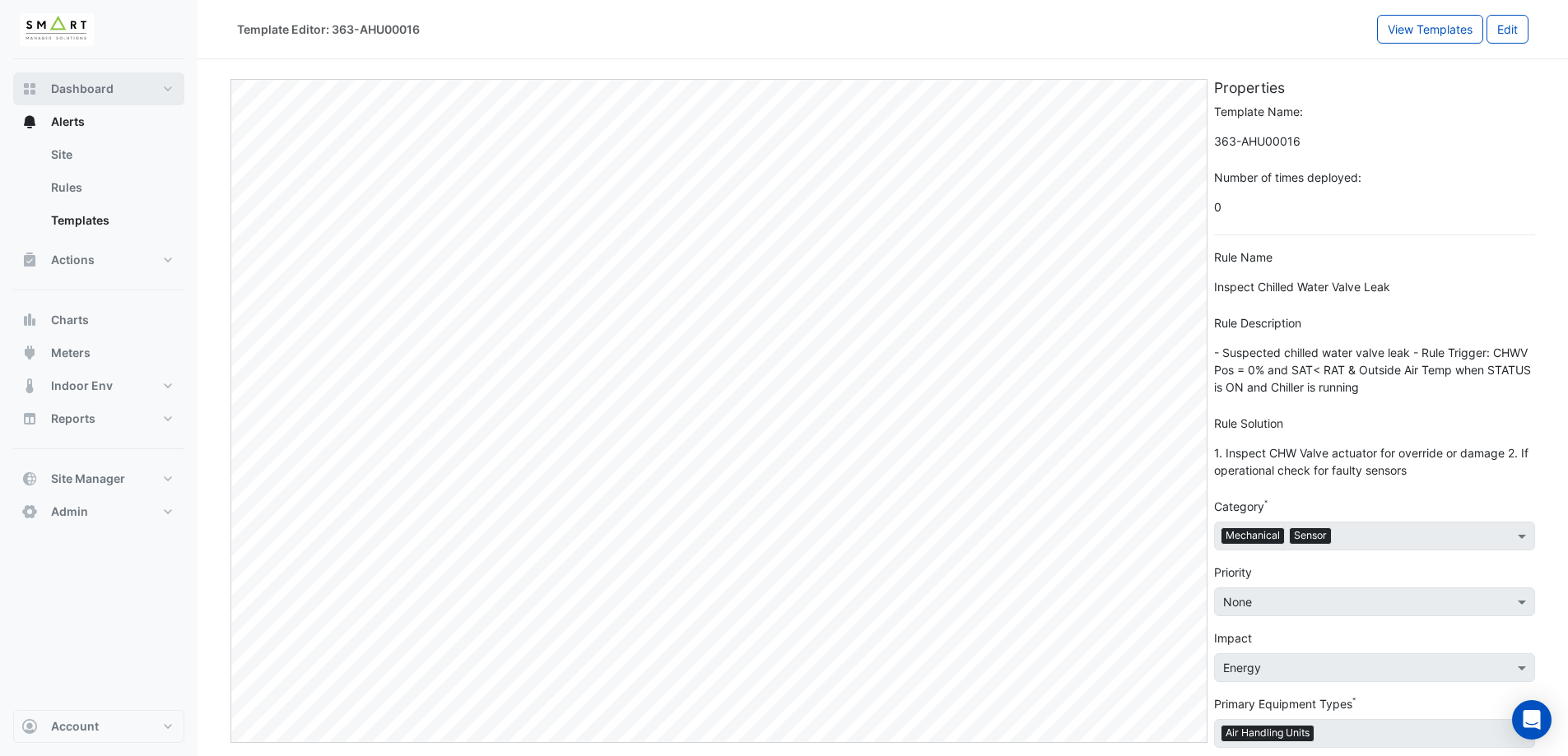
click at [97, 94] on span "Dashboard" at bounding box center [83, 88] width 62 height 17
select select "***"
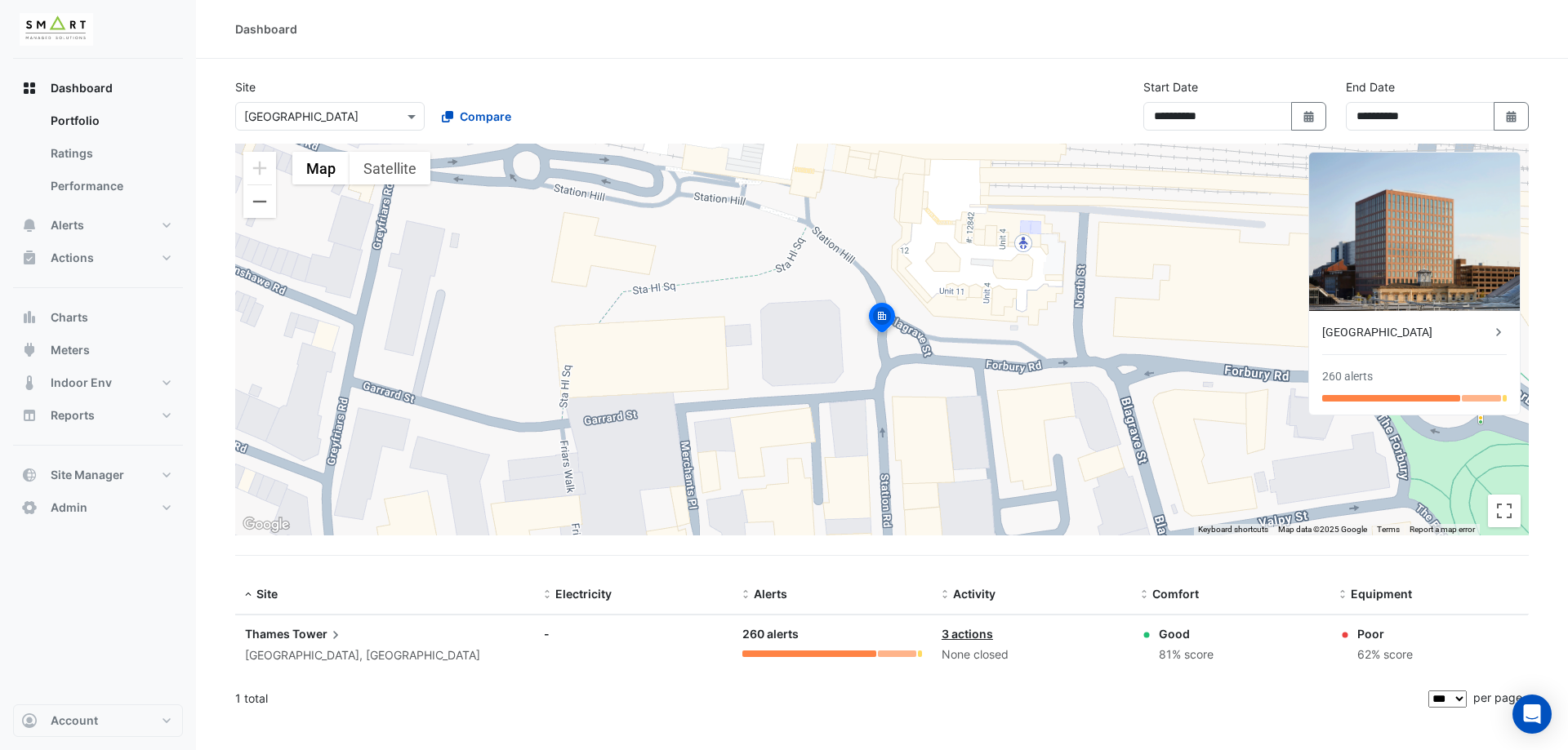
click at [1373, 328] on div "[GEOGRAPHIC_DATA]" at bounding box center [1406, 333] width 168 height 17
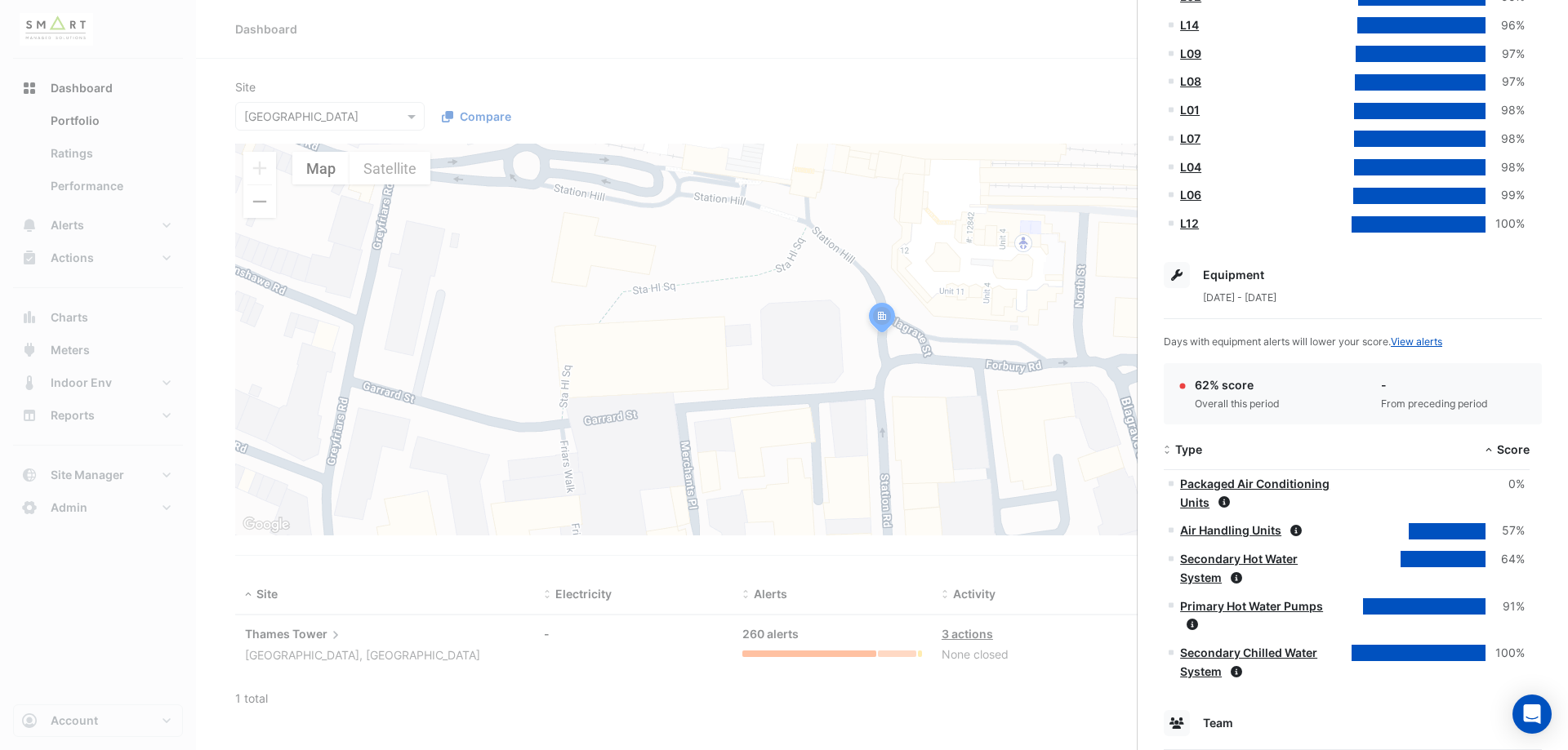
scroll to position [803, 0]
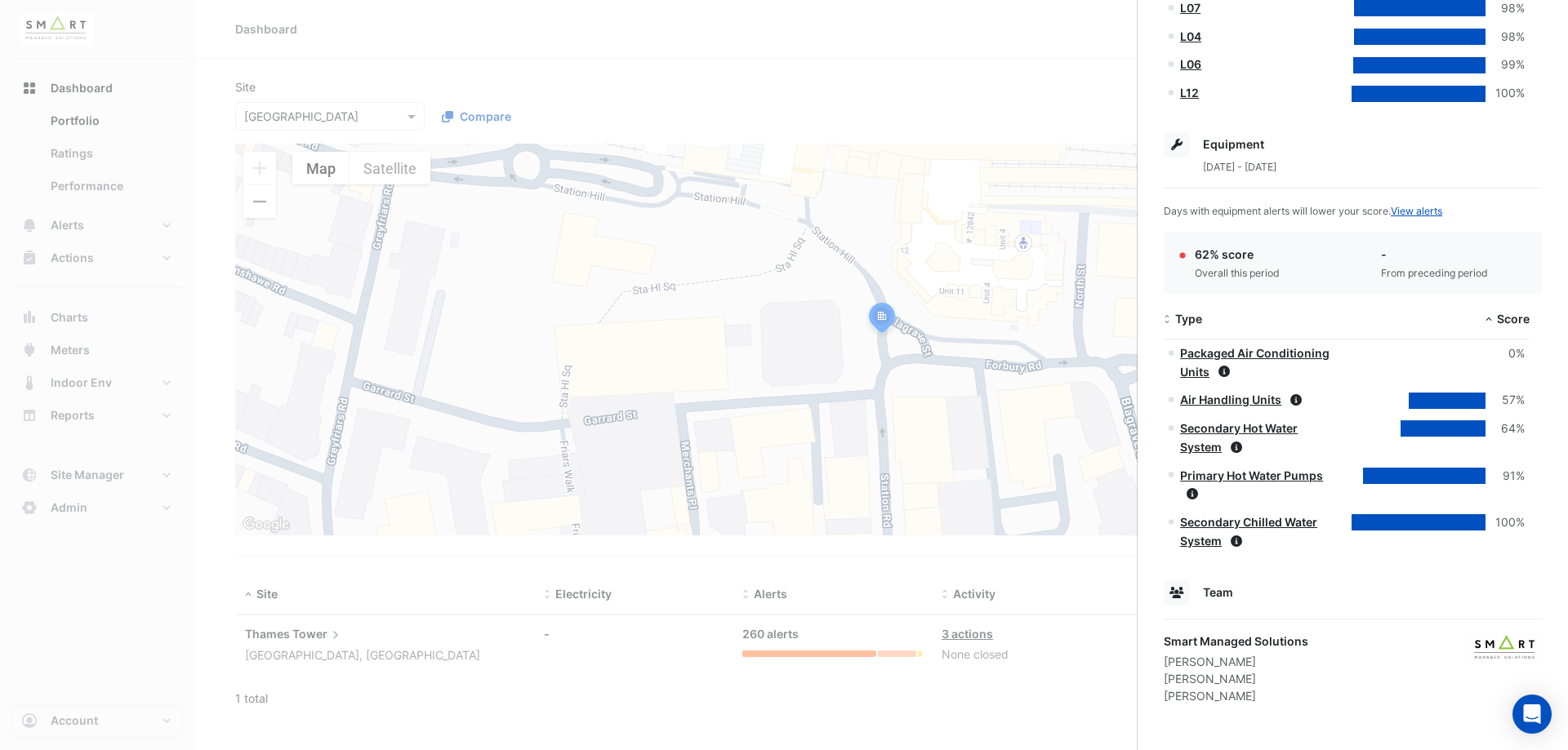
click at [1295, 522] on link "Secondary Chilled Water System" at bounding box center [1249, 531] width 137 height 33
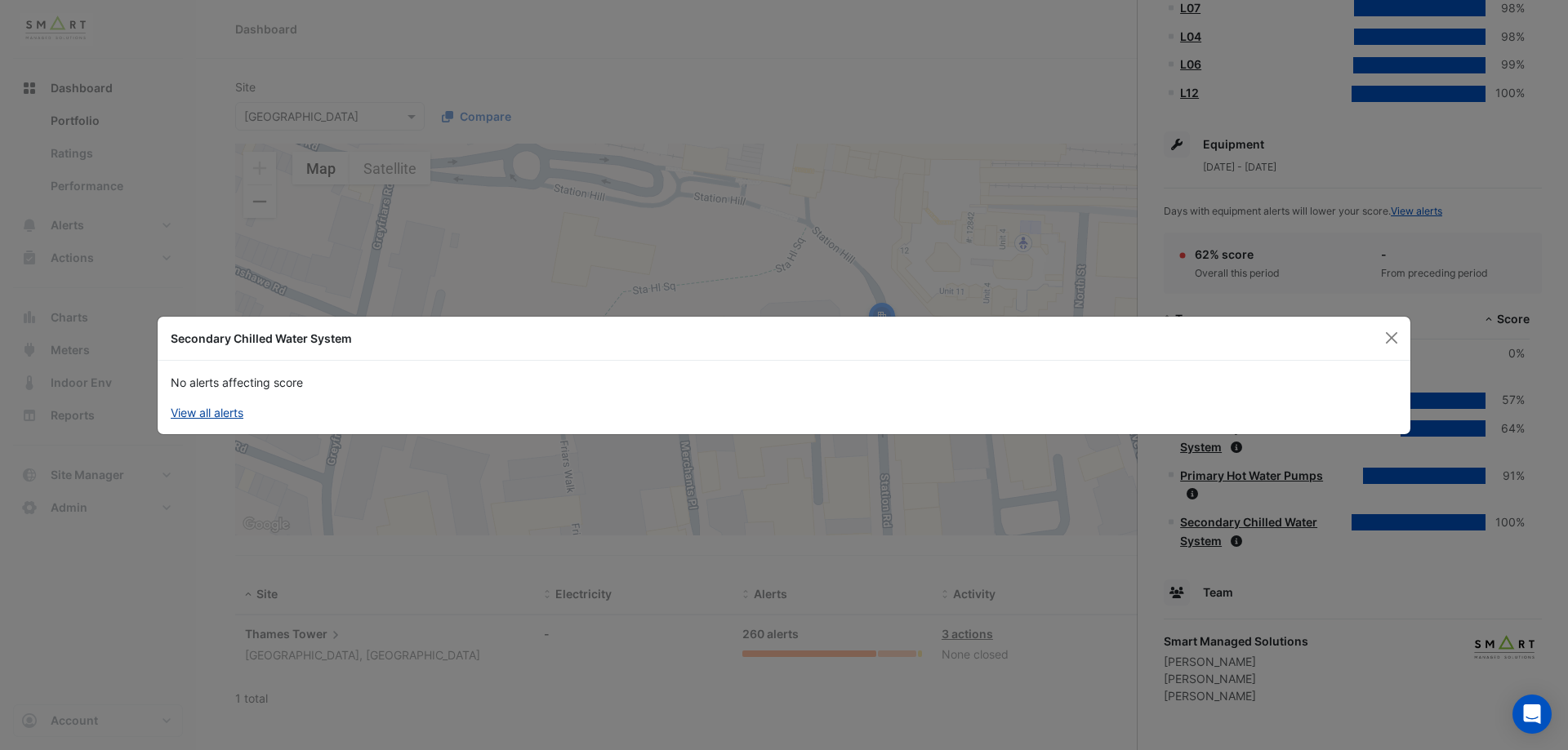
click at [208, 414] on link "View all alerts" at bounding box center [206, 413] width 72 height 17
click at [1392, 339] on button "Close" at bounding box center [1392, 337] width 24 height 24
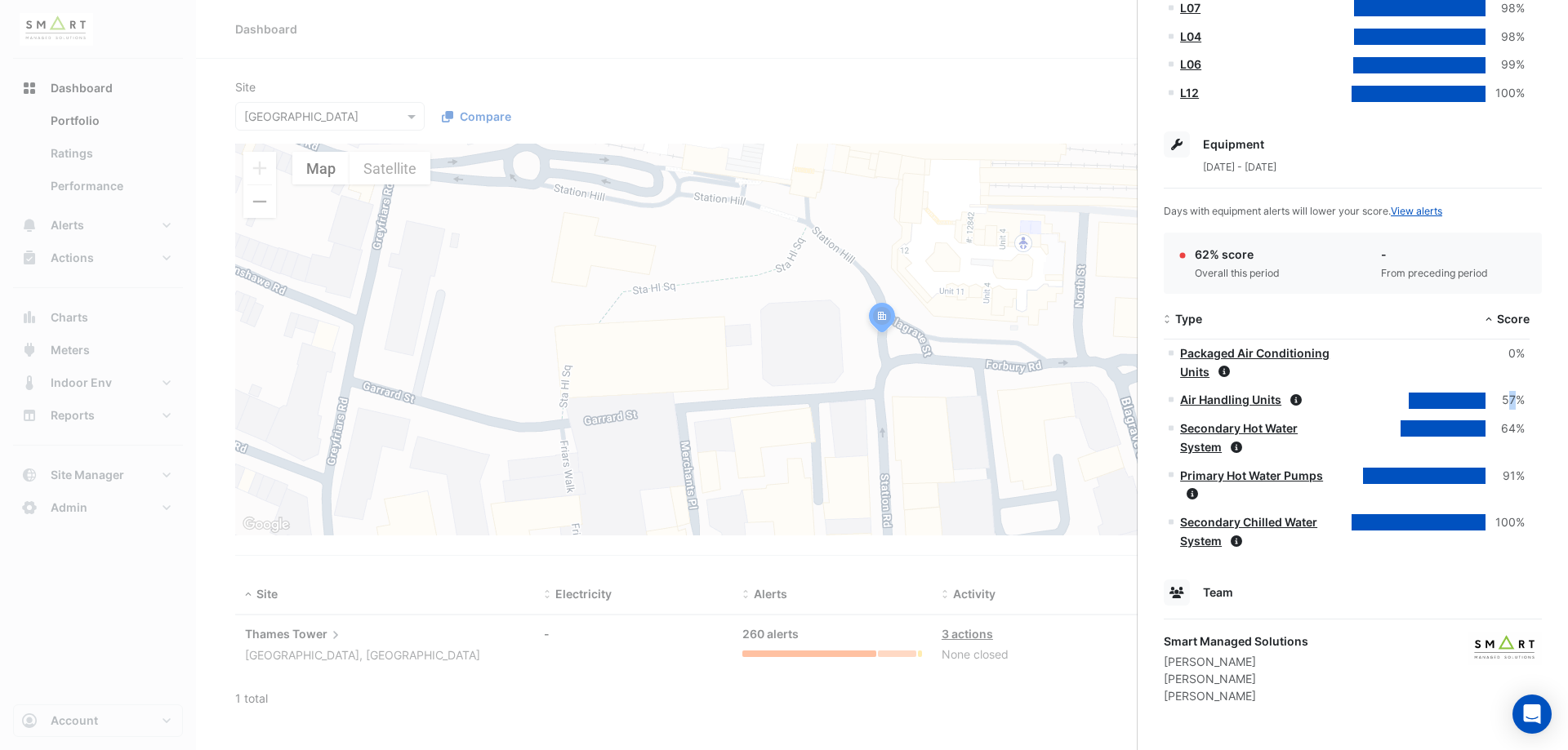
click at [1513, 397] on div "57%" at bounding box center [1505, 400] width 40 height 18
click at [1511, 403] on div "57%" at bounding box center [1505, 400] width 40 height 18
drag, startPoint x: 1502, startPoint y: 395, endPoint x: 1528, endPoint y: 395, distance: 26.0
click at [1528, 395] on datatable-body-cell "57%" at bounding box center [1439, 401] width 183 height 29
click at [1520, 421] on div "64%" at bounding box center [1505, 428] width 40 height 18
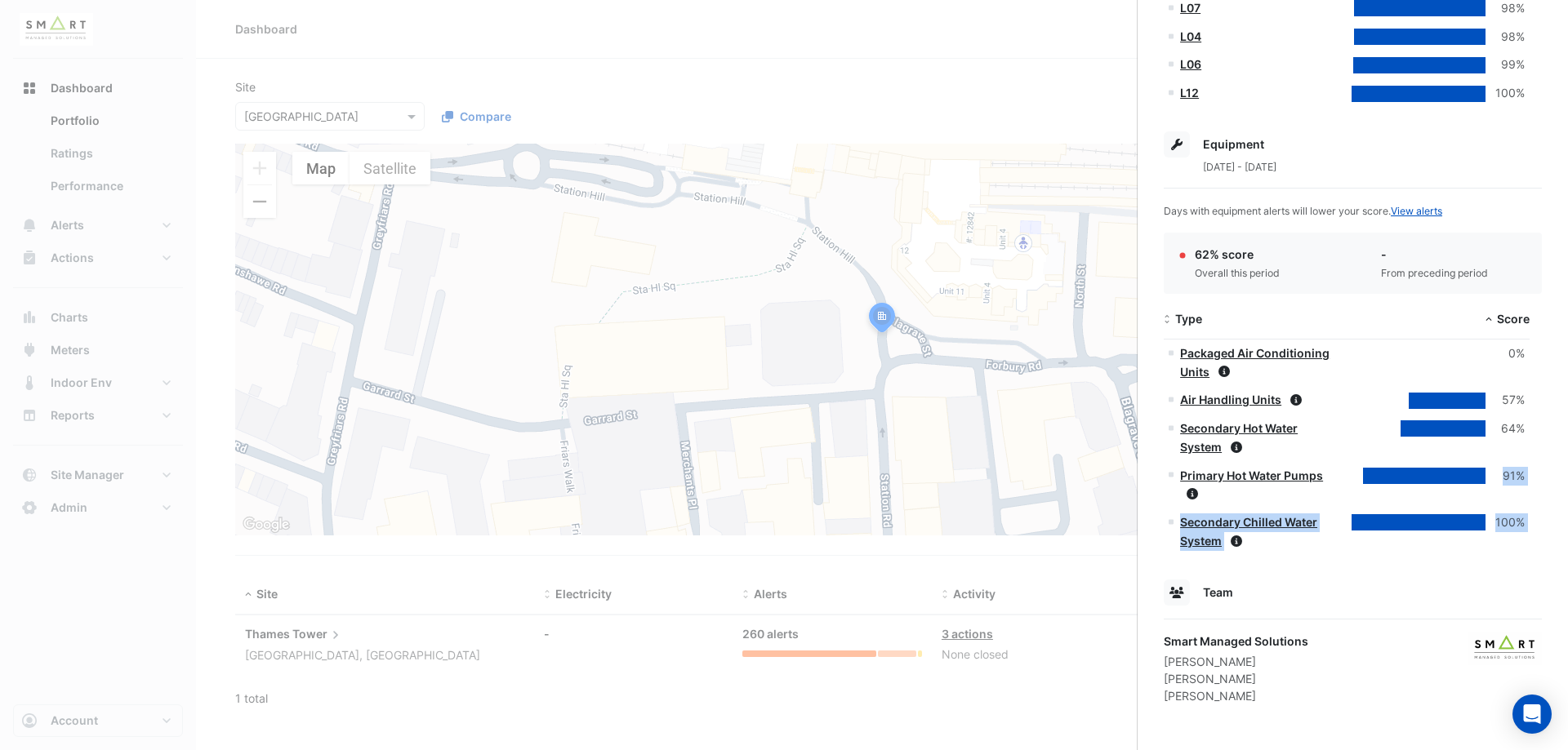
drag, startPoint x: 1501, startPoint y: 467, endPoint x: 1551, endPoint y: 483, distance: 52.5
click at [1551, 483] on div "Station Rd., [GEOGRAPHIC_DATA], [GEOGRAPHIC_DATA] Monitoring Total sensors 10,2…" at bounding box center [1353, 3] width 430 height 1496
click at [1536, 528] on div "Station Rd., [GEOGRAPHIC_DATA], [GEOGRAPHIC_DATA] Monitoring Total sensors 10,2…" at bounding box center [1353, 3] width 430 height 1496
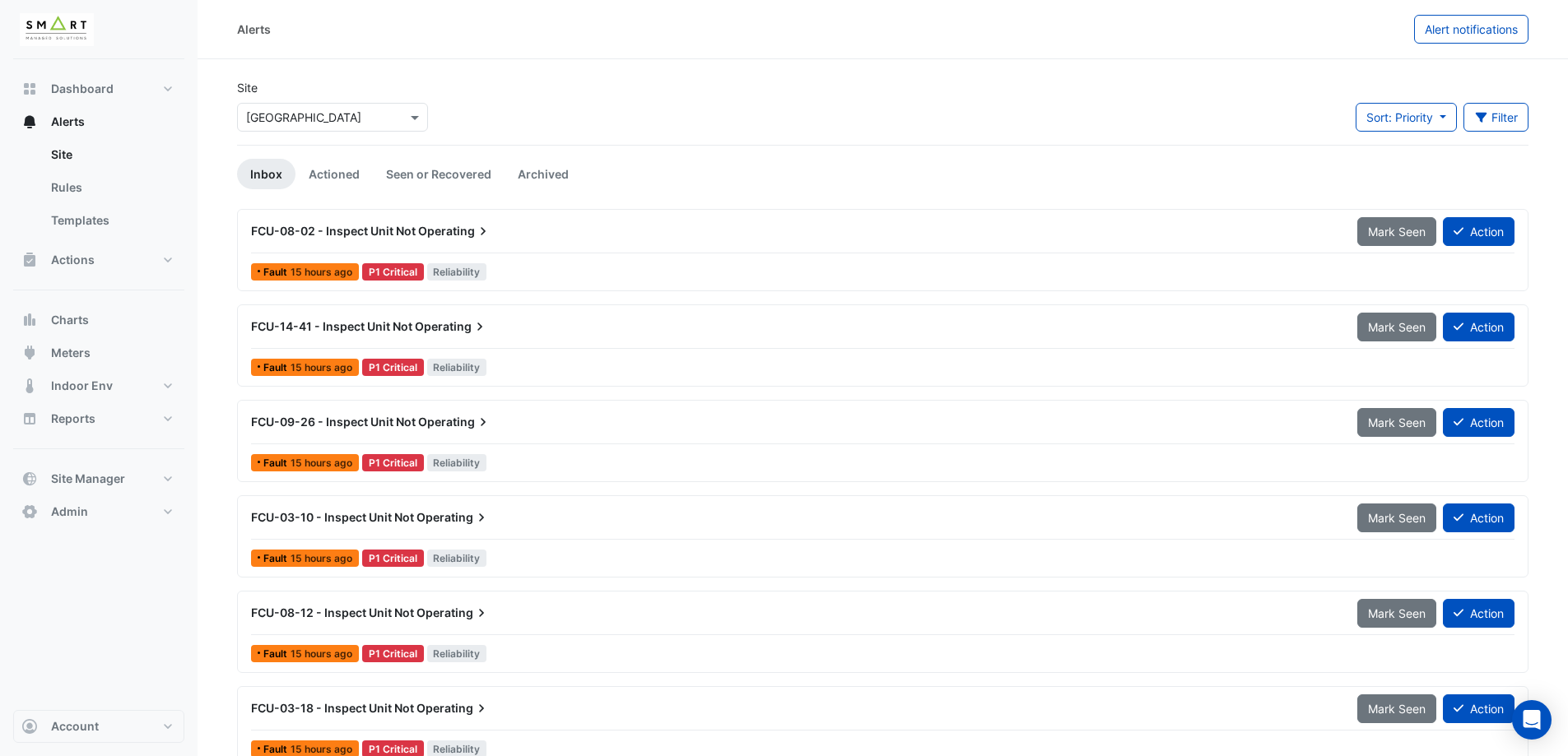
click at [400, 232] on span "FCU-08-02 - Inspect Unit Not" at bounding box center [332, 230] width 164 height 14
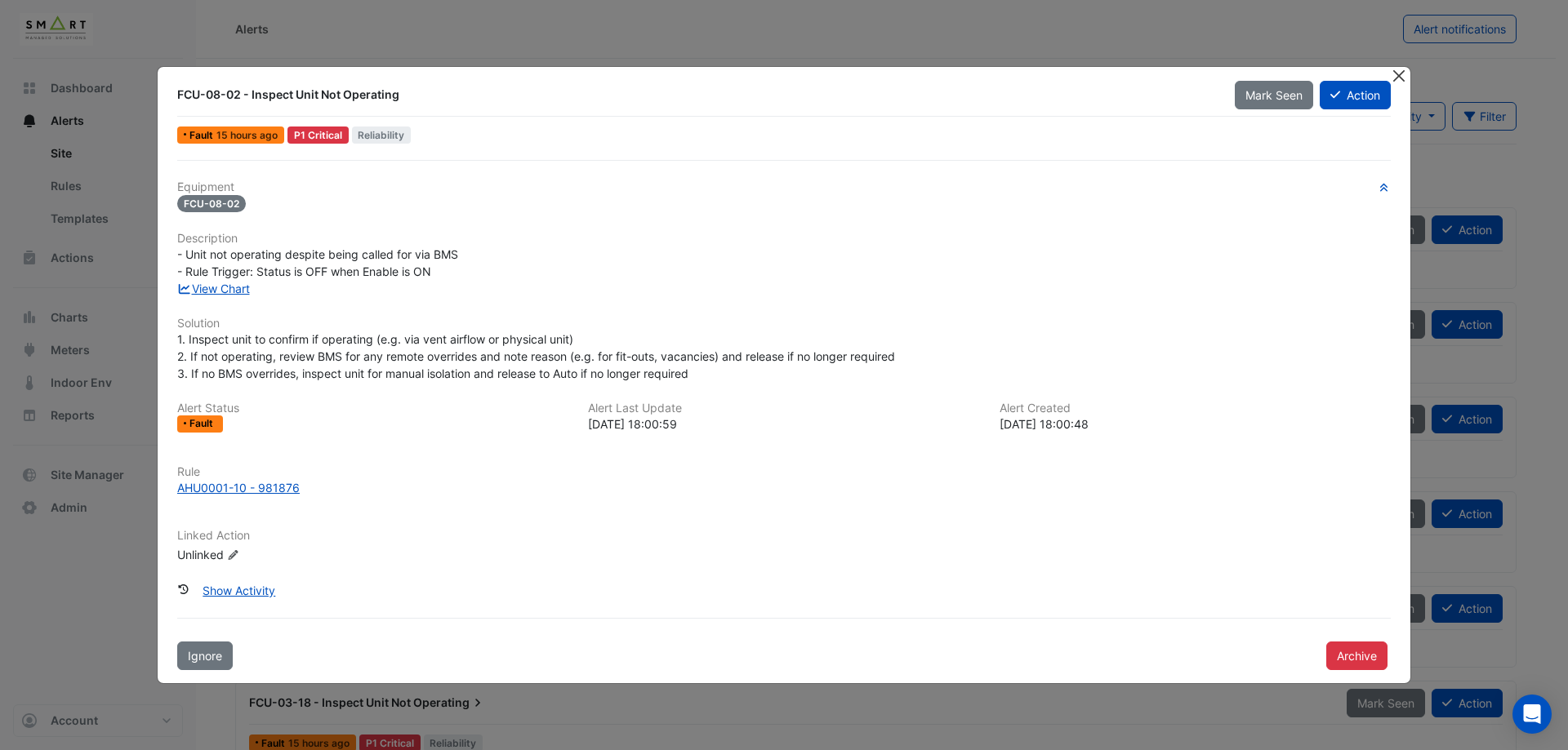
click at [1402, 74] on button "Close" at bounding box center [1399, 75] width 17 height 17
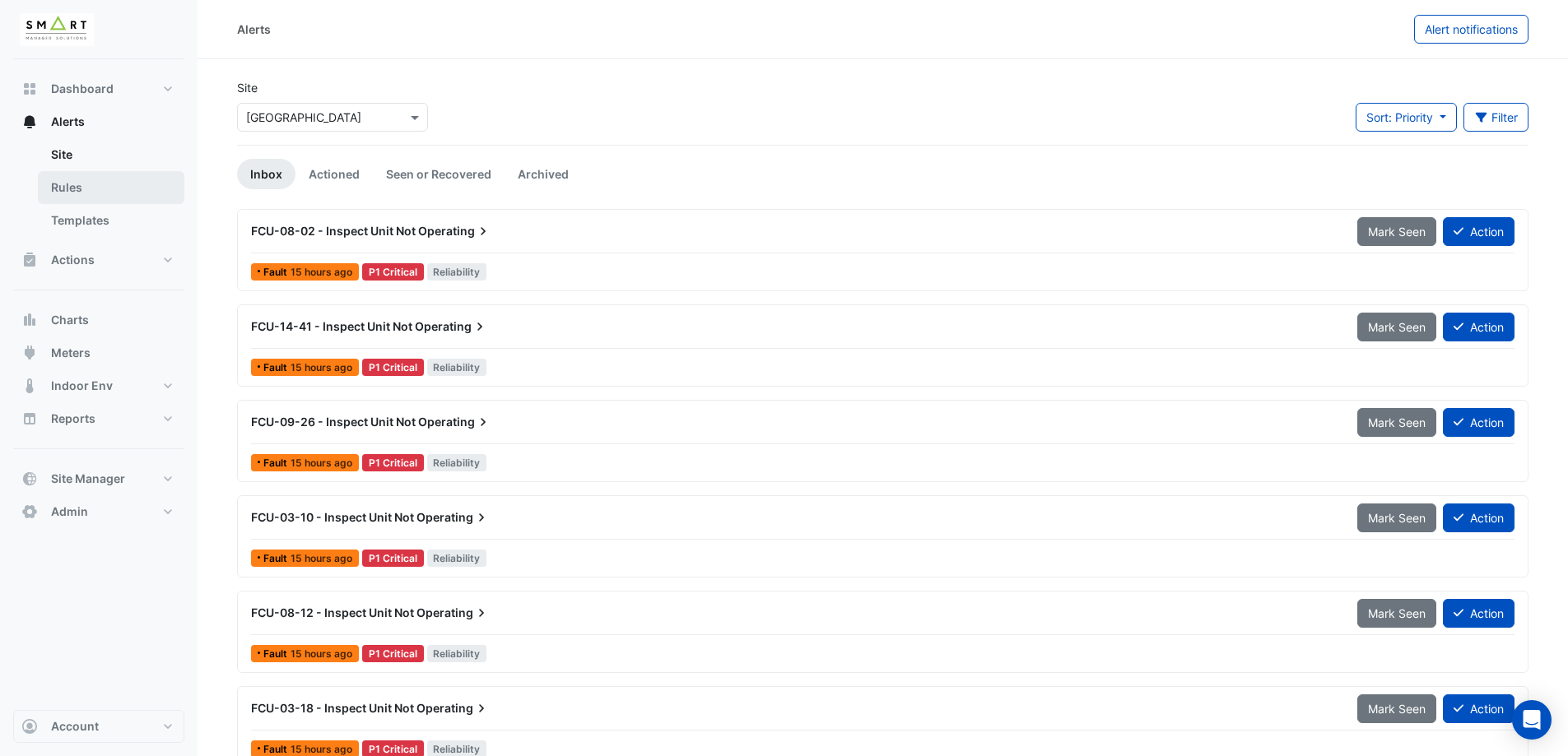
click at [110, 181] on link "Rules" at bounding box center [111, 188] width 147 height 33
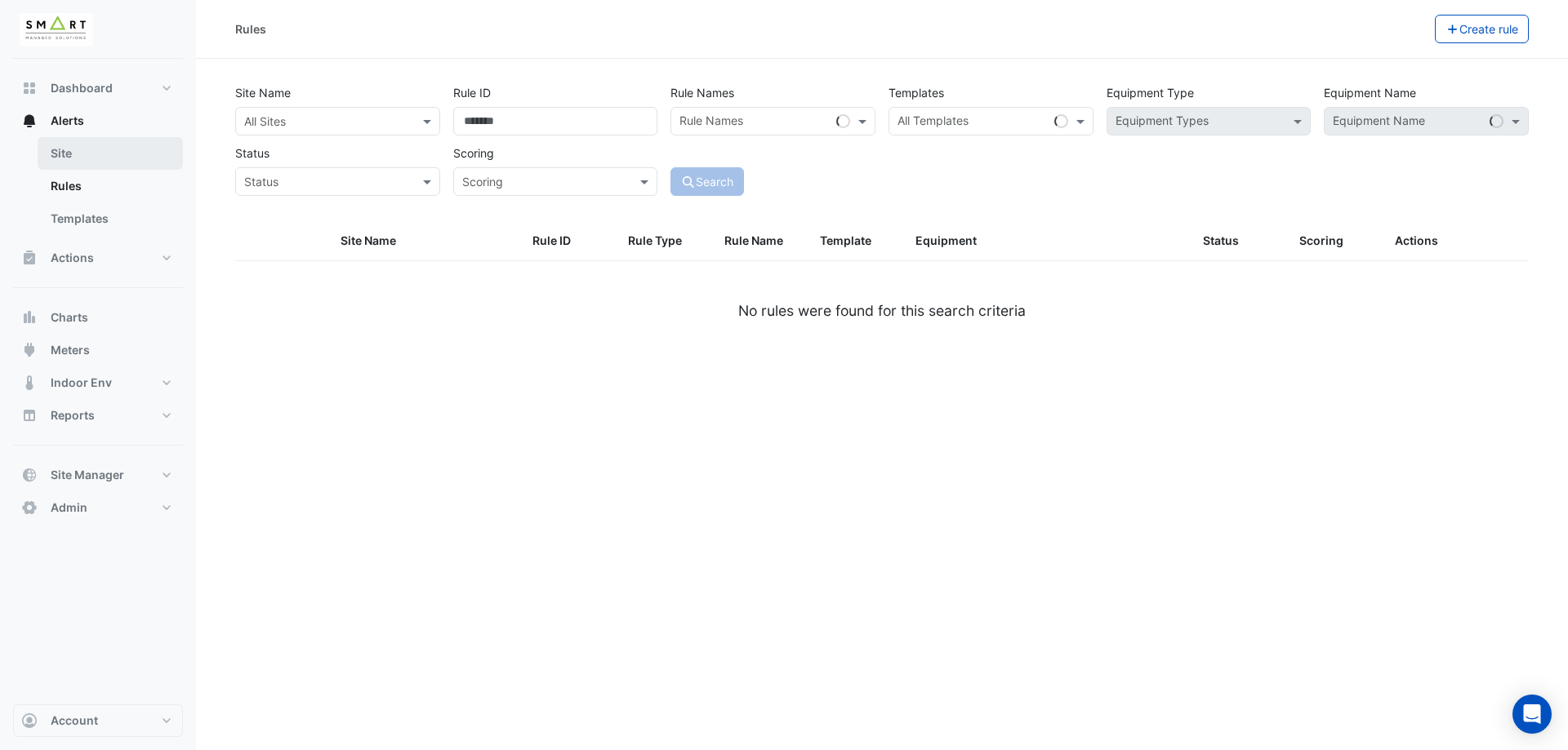
click at [141, 155] on link "Site" at bounding box center [110, 153] width 146 height 33
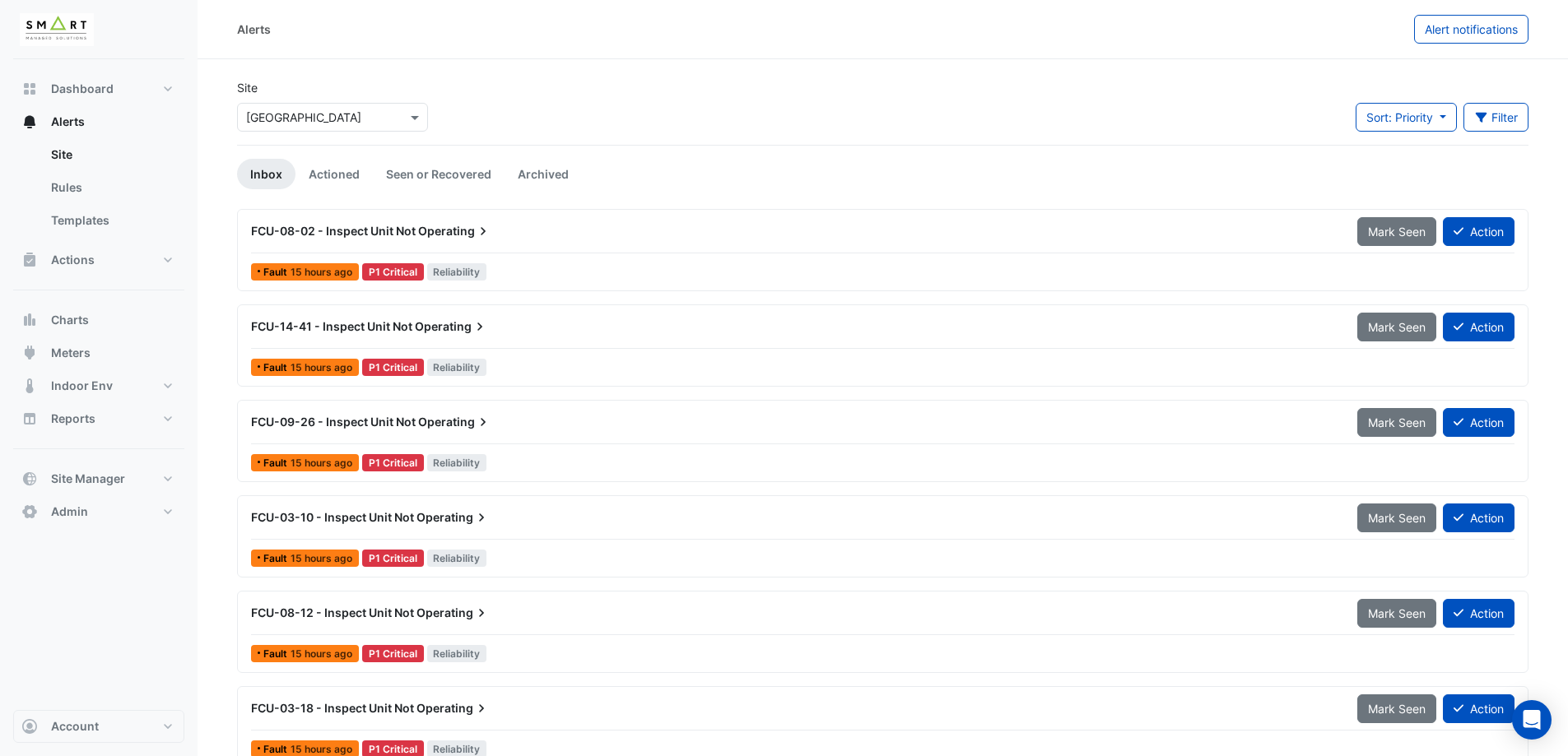
click at [403, 278] on div "P1 Critical" at bounding box center [393, 272] width 62 height 17
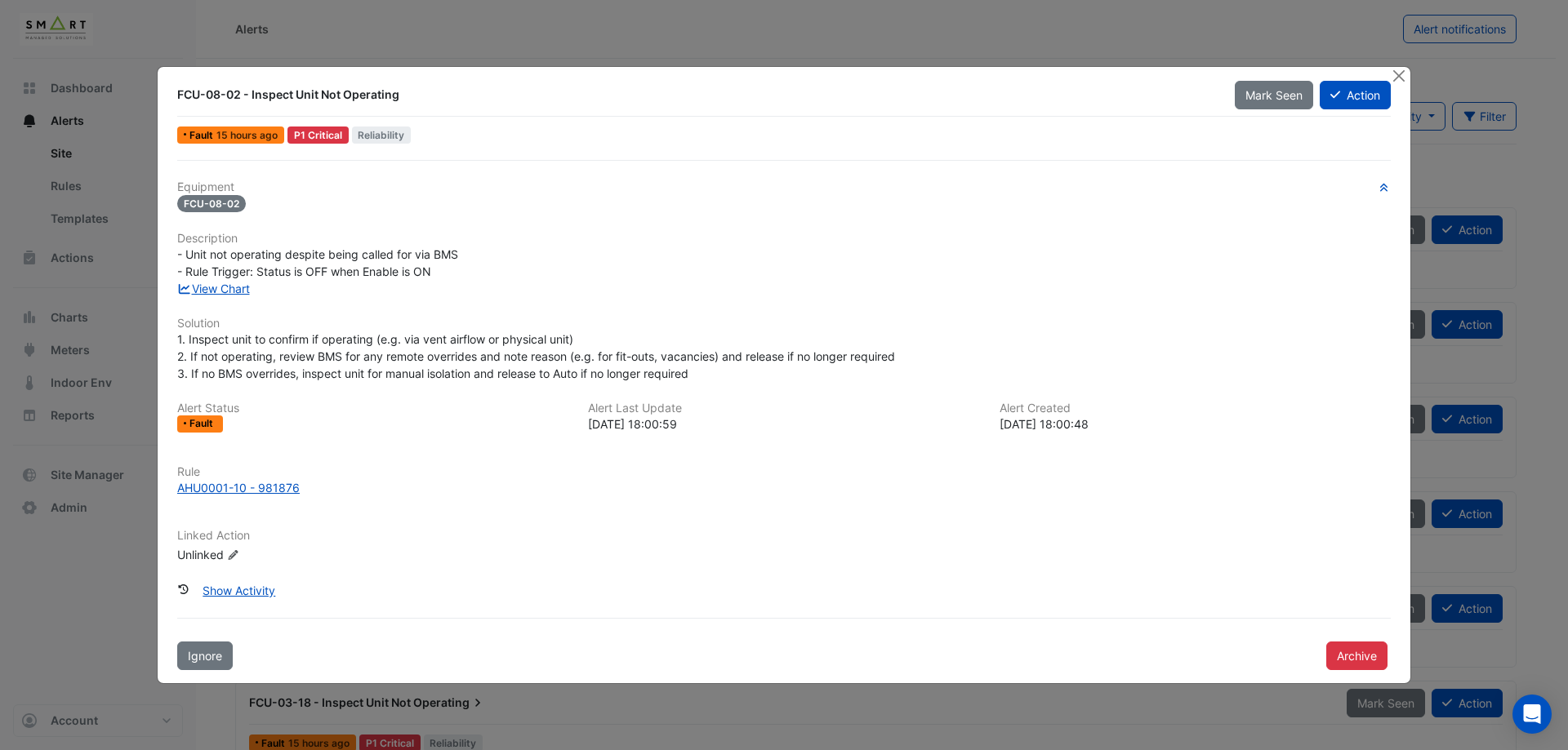
drag, startPoint x: 1401, startPoint y: 77, endPoint x: 1177, endPoint y: 66, distance: 224.3
click at [1401, 76] on button "Close" at bounding box center [1399, 75] width 17 height 17
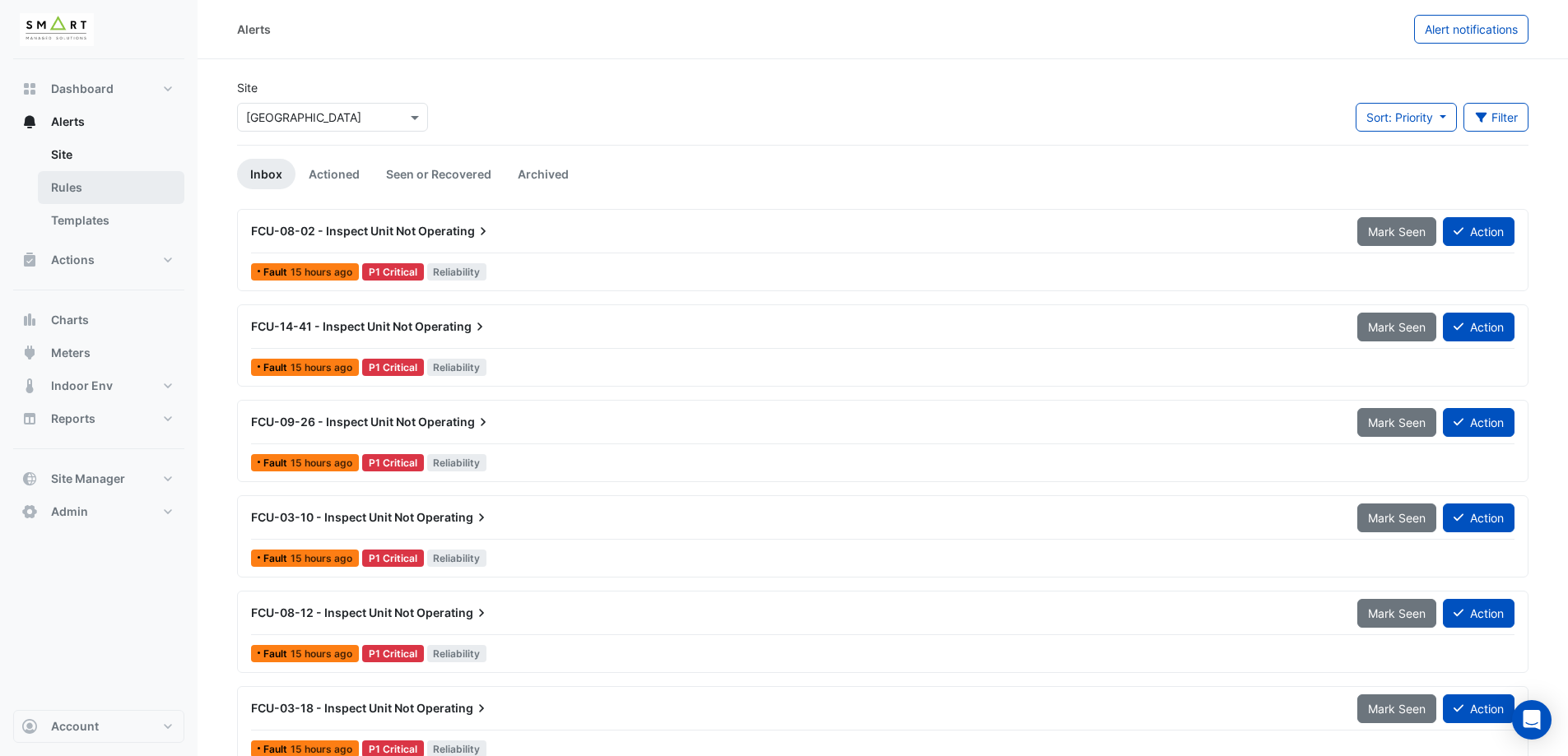
click at [116, 191] on link "Rules" at bounding box center [111, 188] width 147 height 33
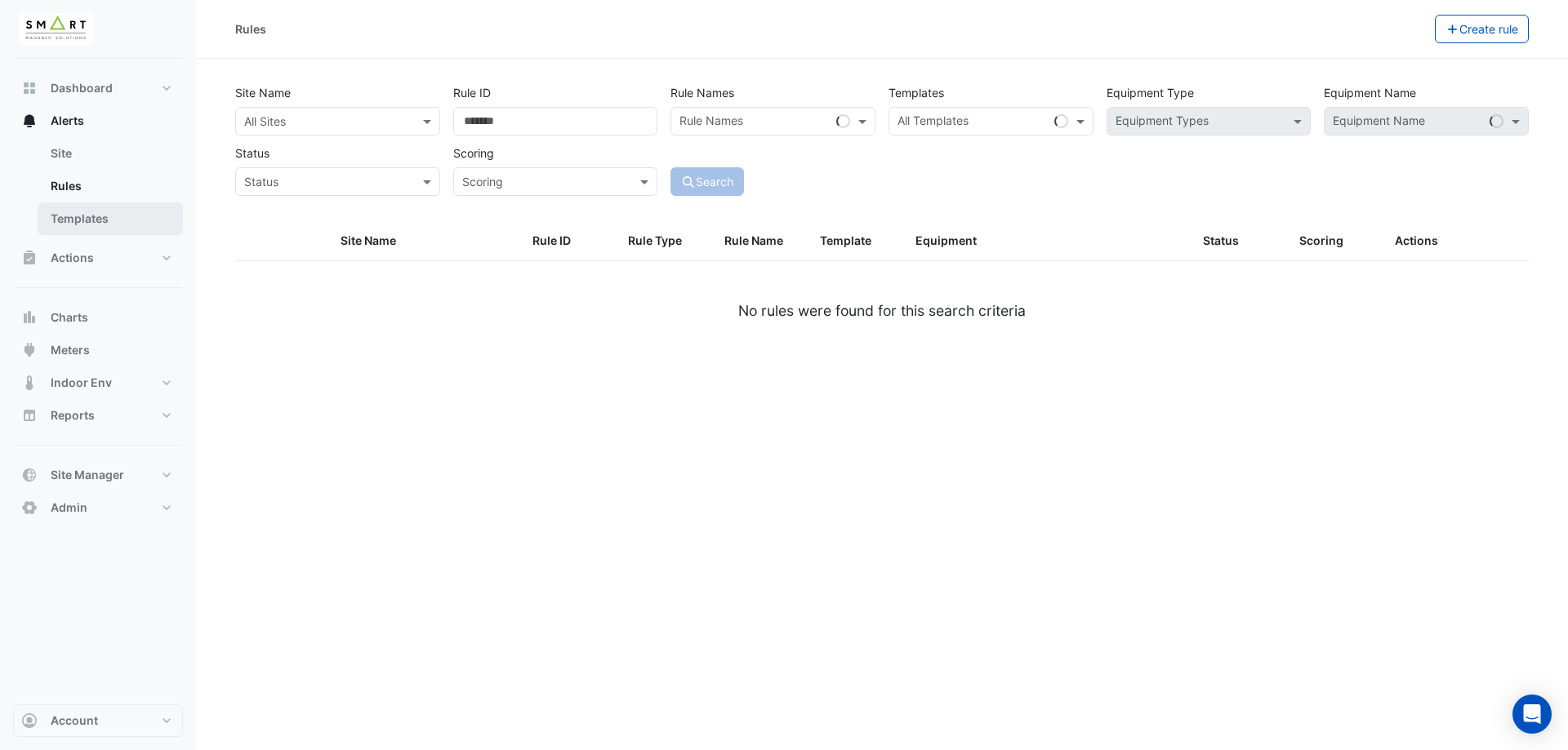
click at [151, 208] on link "Templates" at bounding box center [110, 219] width 146 height 33
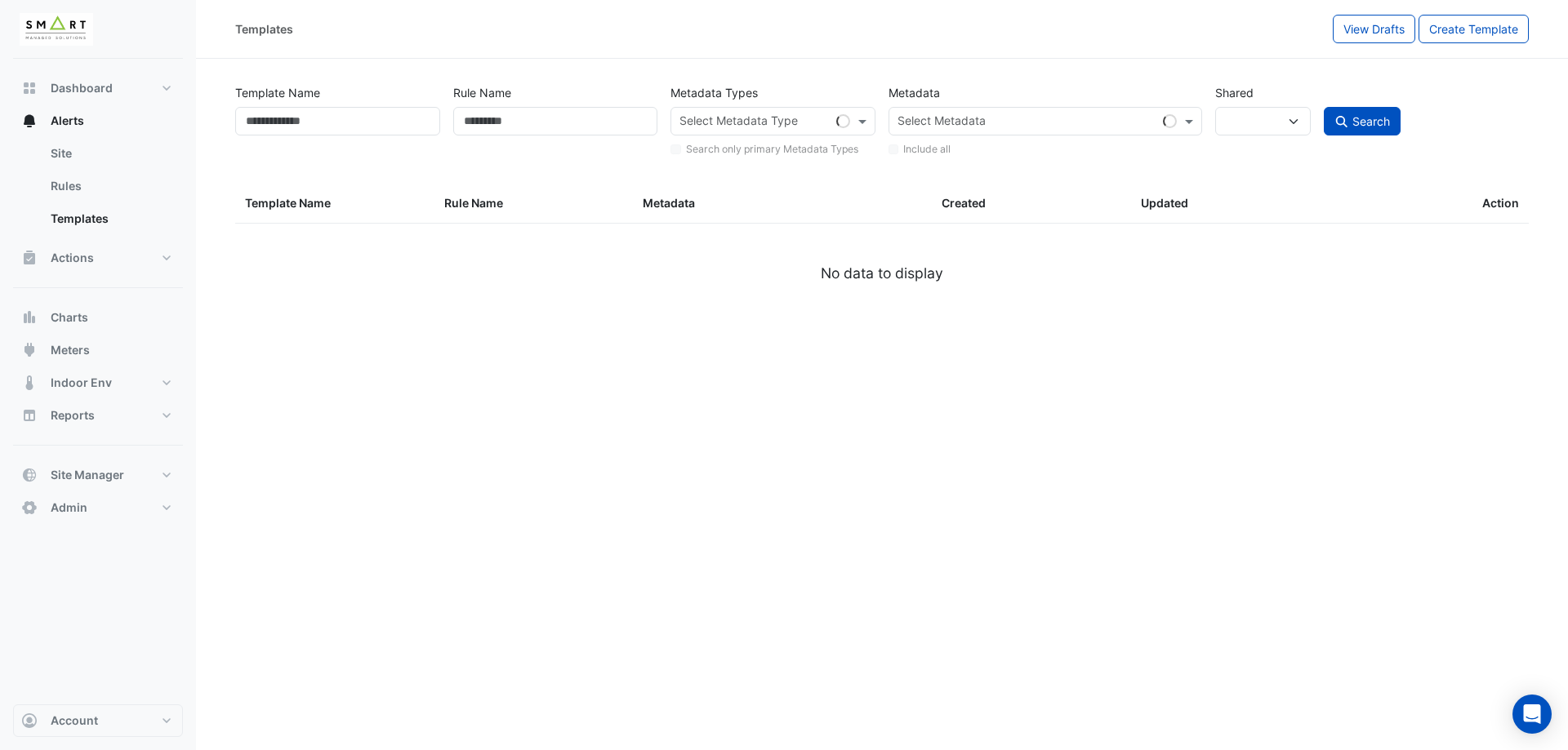
select select
select select "***"
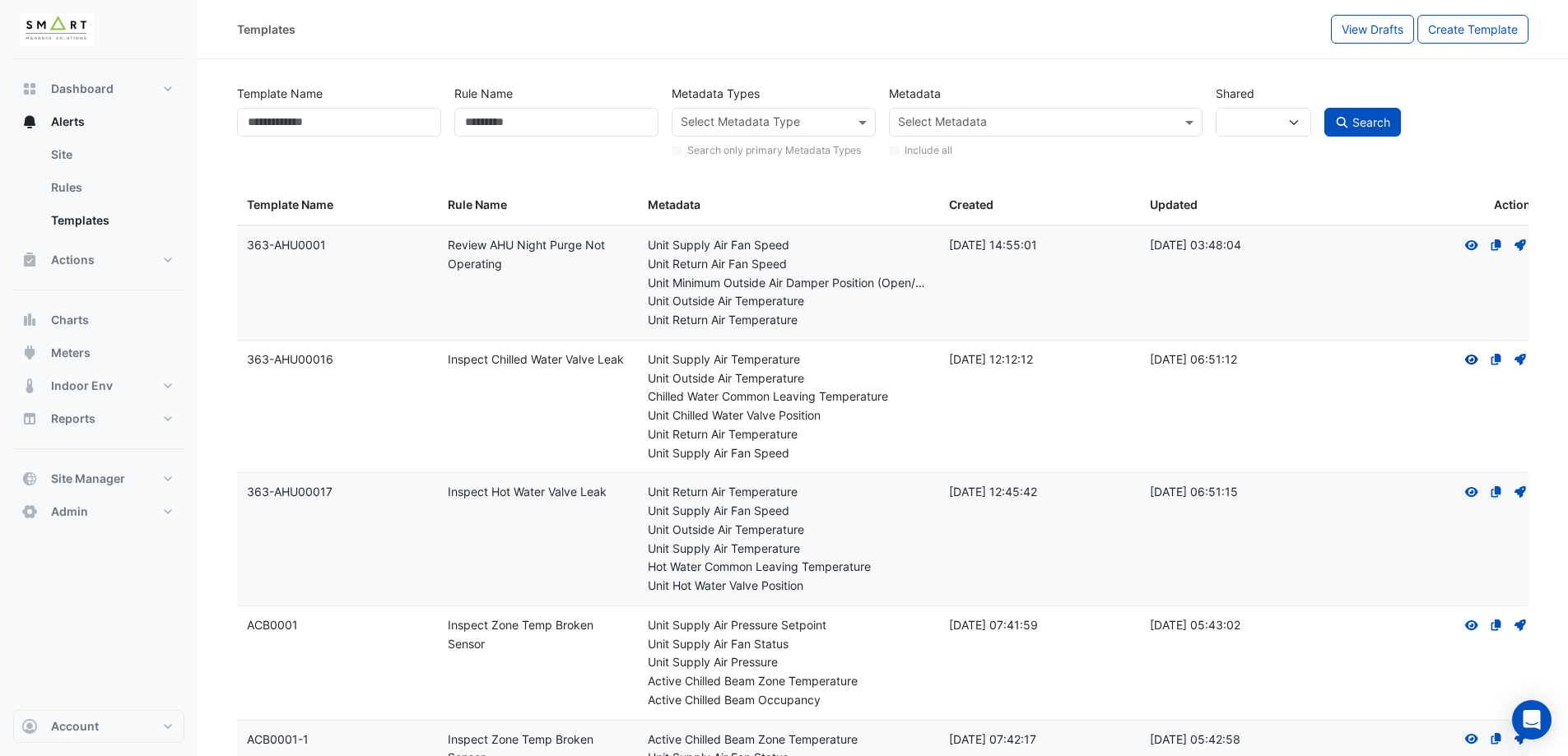
click at [1471, 359] on icon "View" at bounding box center [1471, 360] width 15 height 12
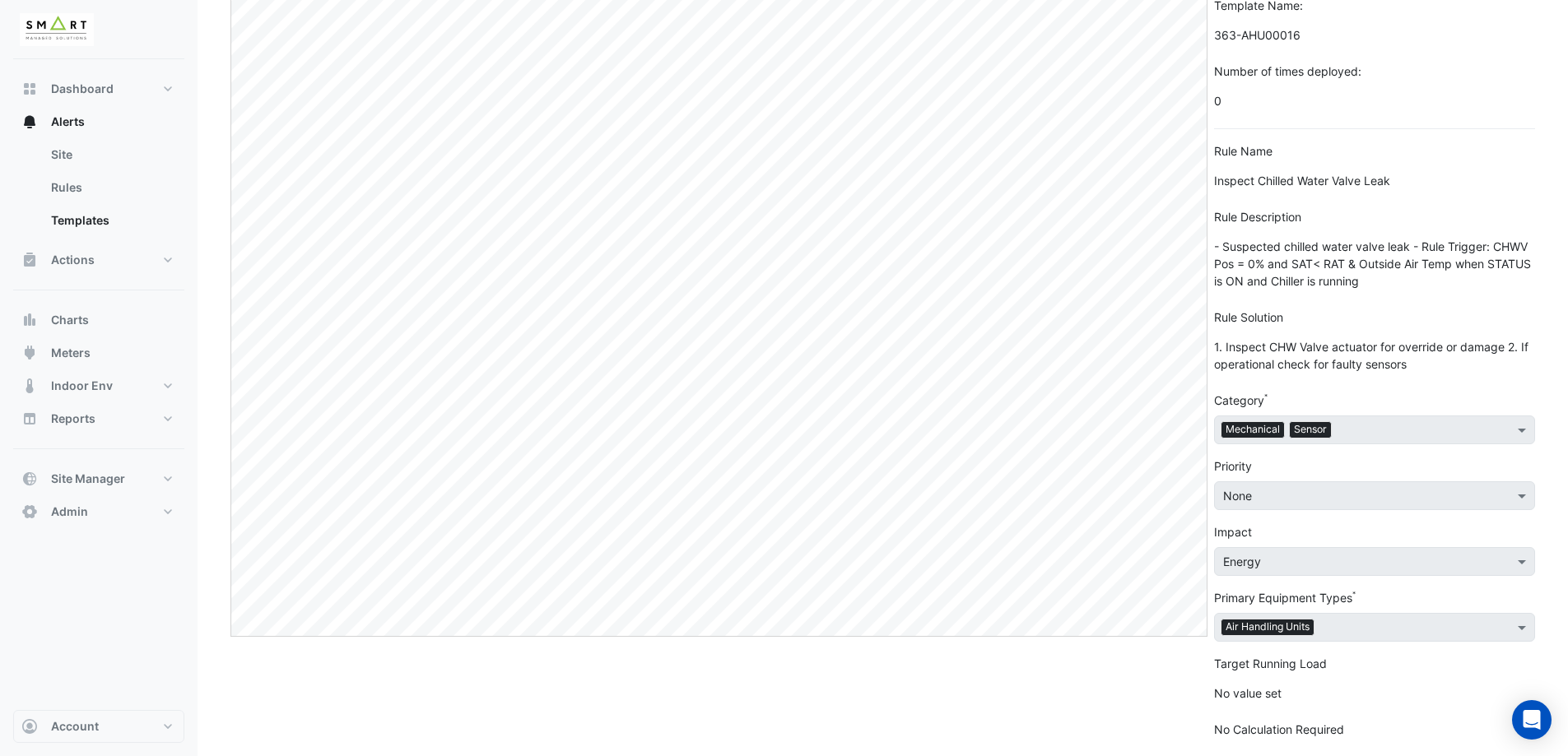
scroll to position [108, 0]
drag, startPoint x: 1224, startPoint y: 694, endPoint x: 1312, endPoint y: 697, distance: 88.1
click at [1312, 697] on span "No value set" at bounding box center [1374, 692] width 321 height 29
click at [1320, 702] on span "No value set" at bounding box center [1374, 692] width 321 height 29
click at [1291, 723] on label "No Calculation Required" at bounding box center [1278, 728] width 130 height 17
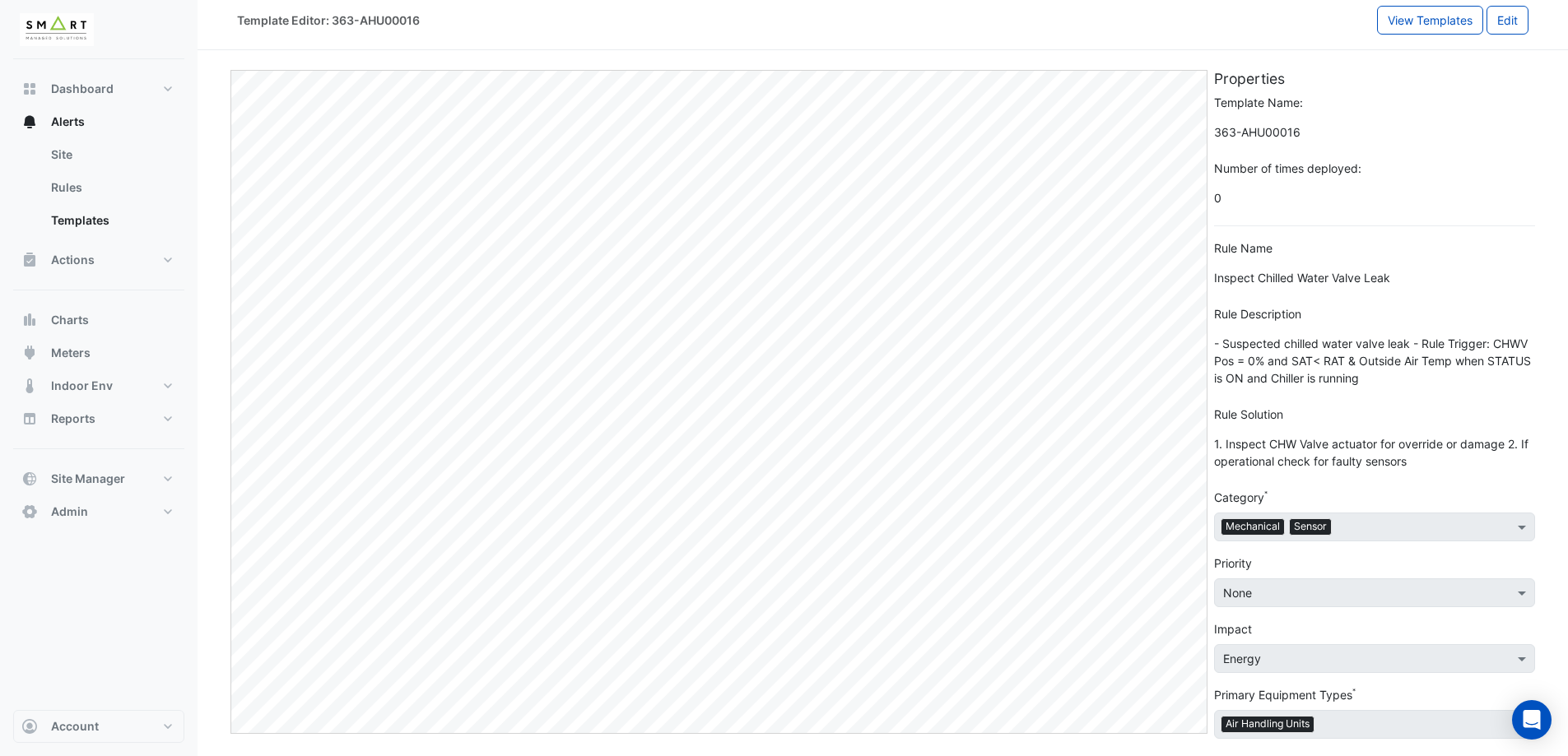
scroll to position [0, 0]
